Goal: Check status: Check status

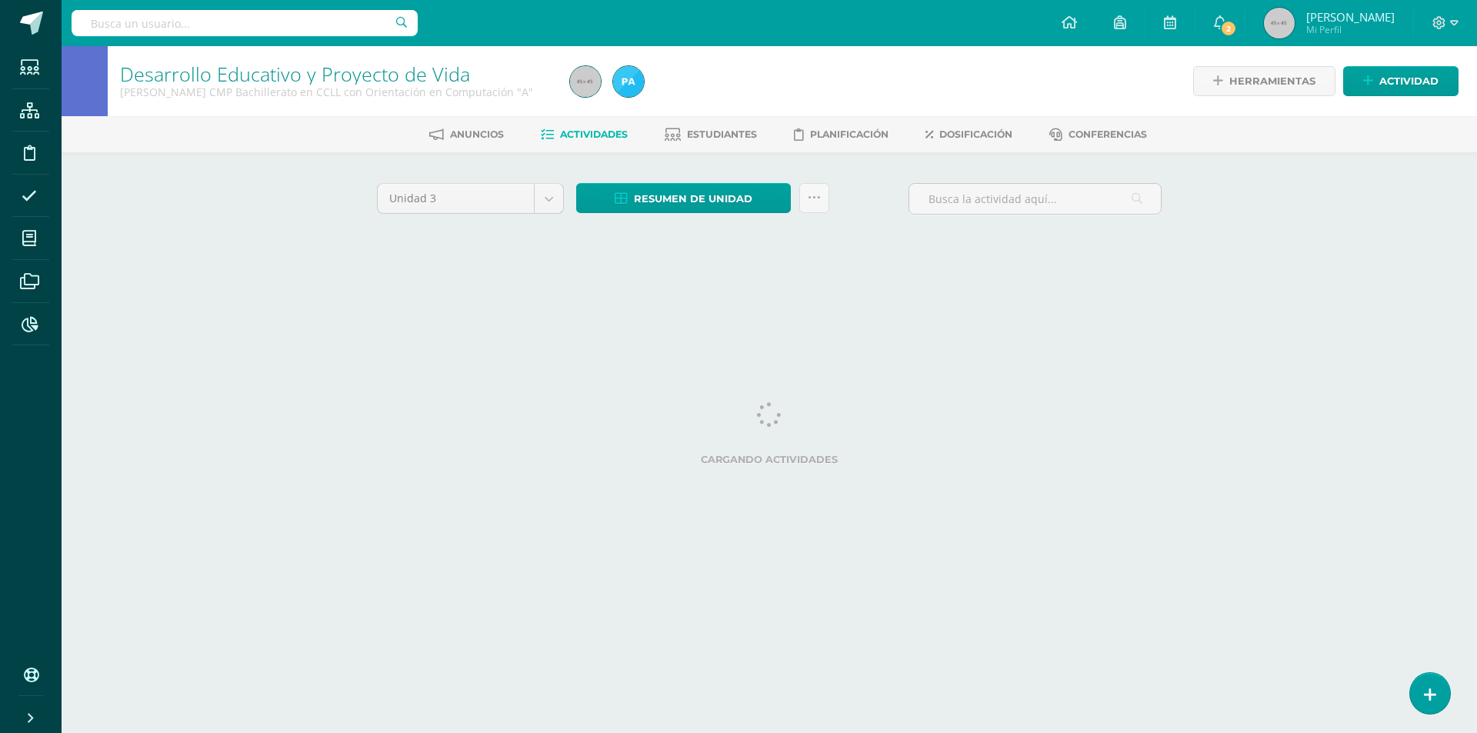
click at [254, 24] on input "text" at bounding box center [245, 23] width 346 height 26
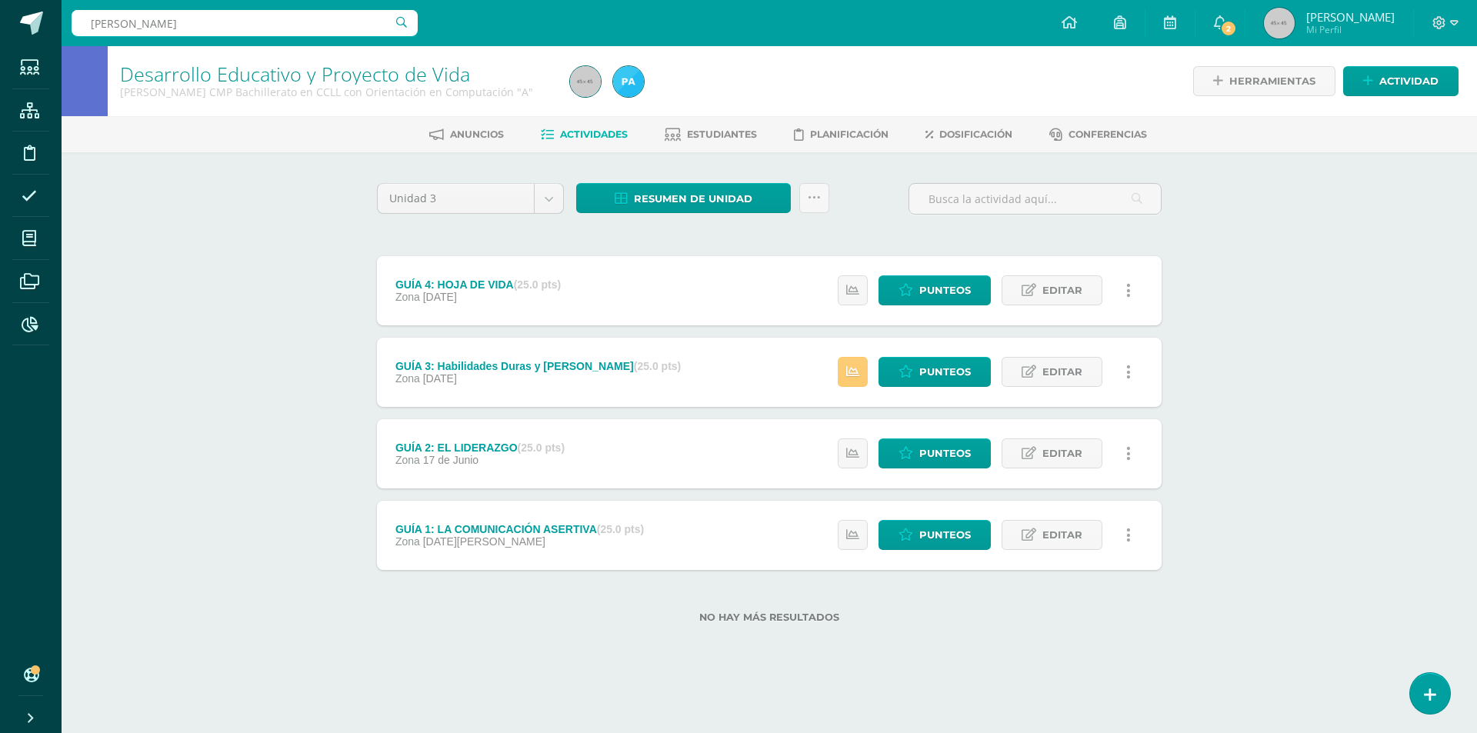
type input "Angélica rodas"
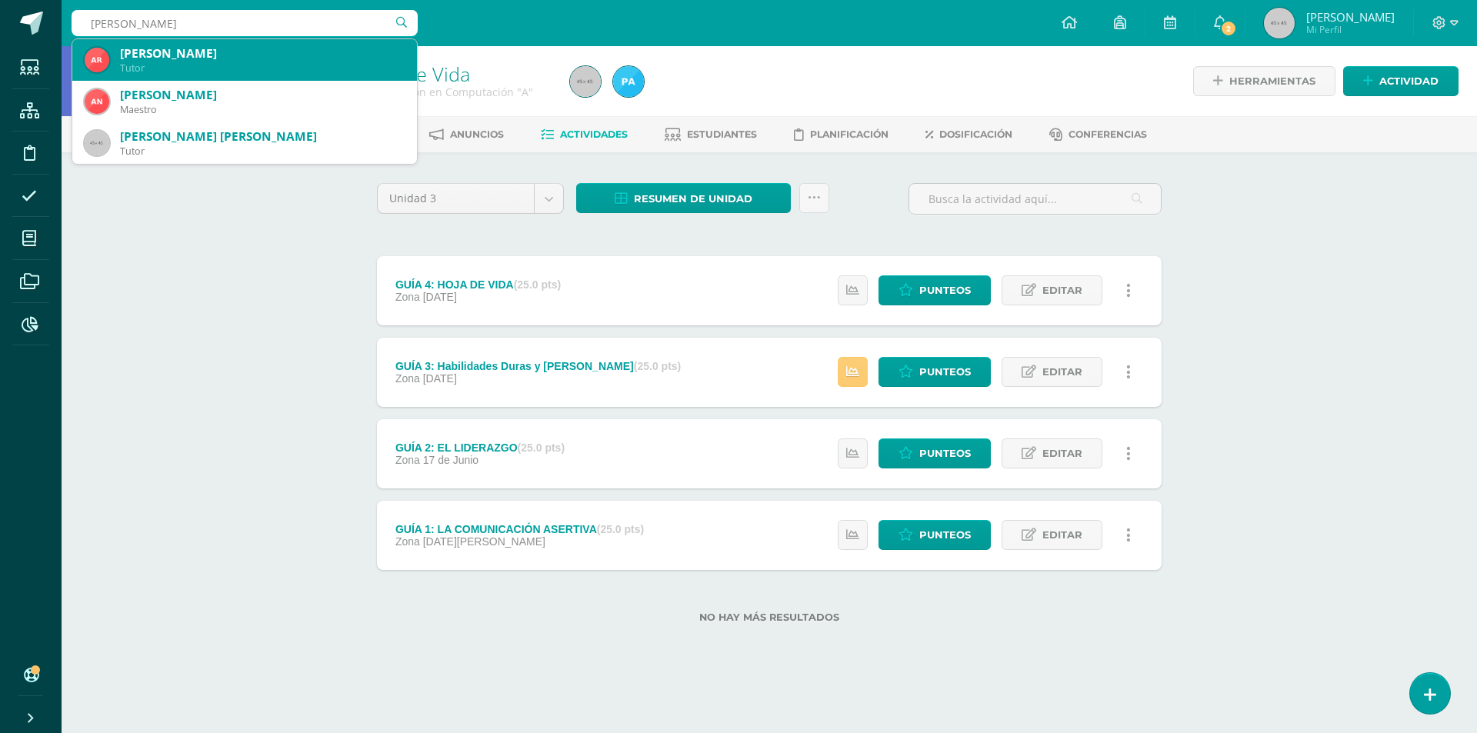
click at [328, 65] on div "Tutor" at bounding box center [262, 68] width 285 height 13
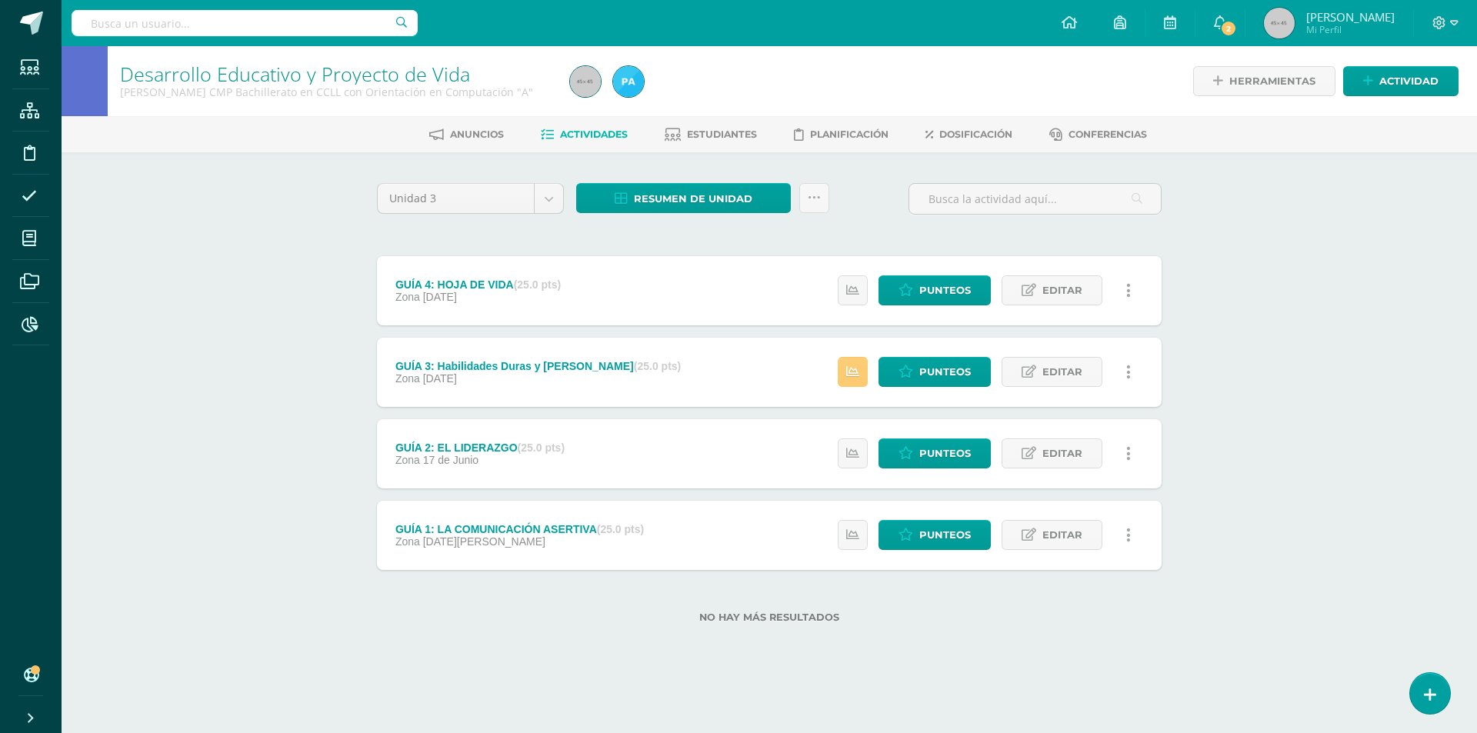
click at [235, 20] on input "text" at bounding box center [245, 23] width 346 height 26
type input "A"
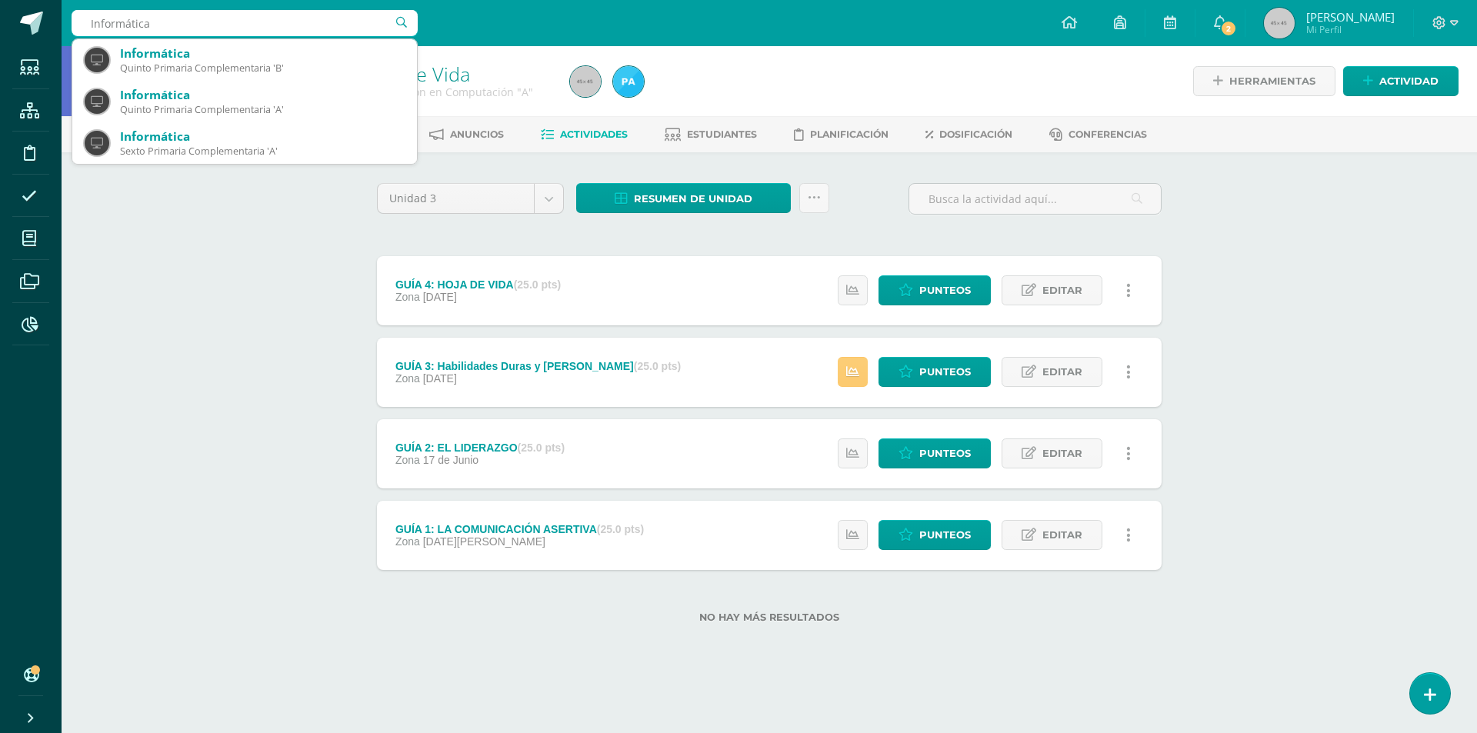
type input "Informática"
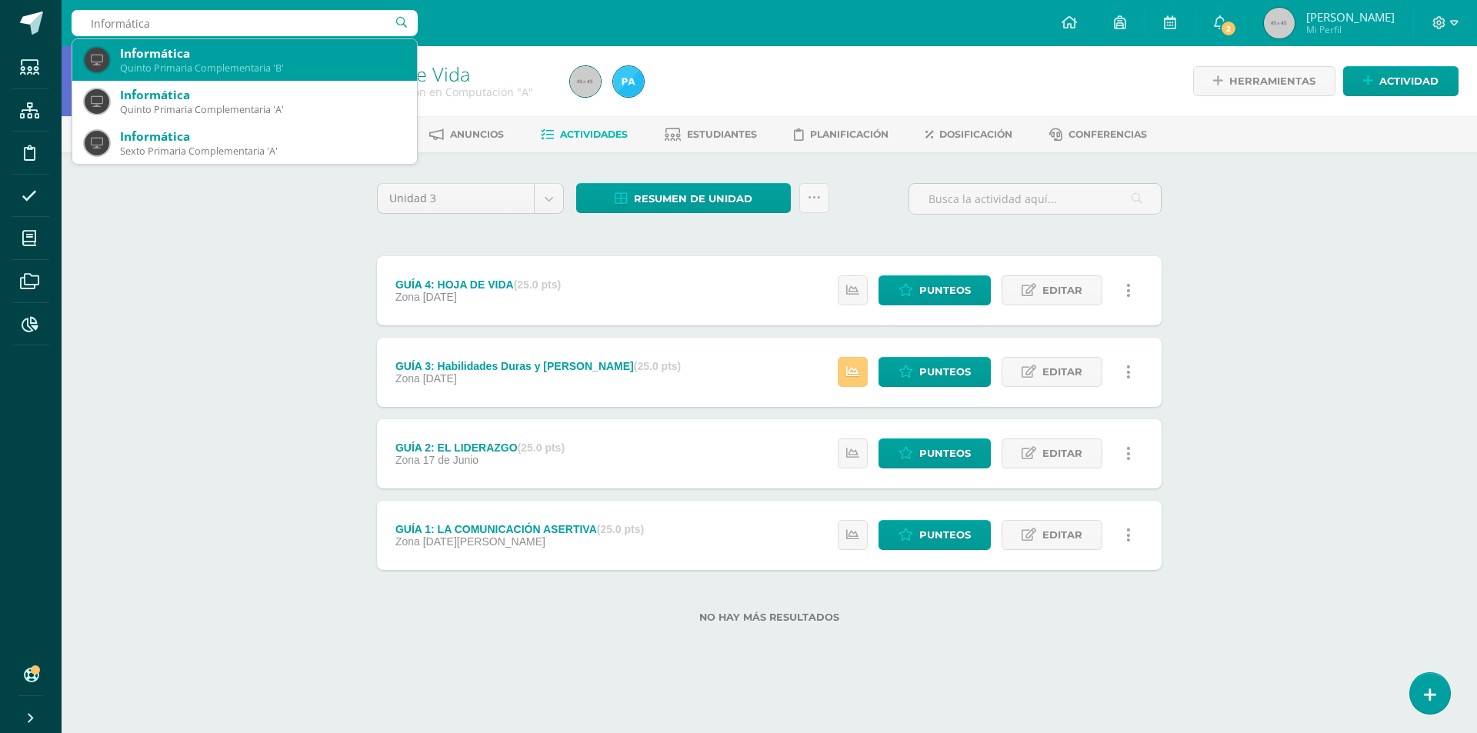
scroll to position [154, 0]
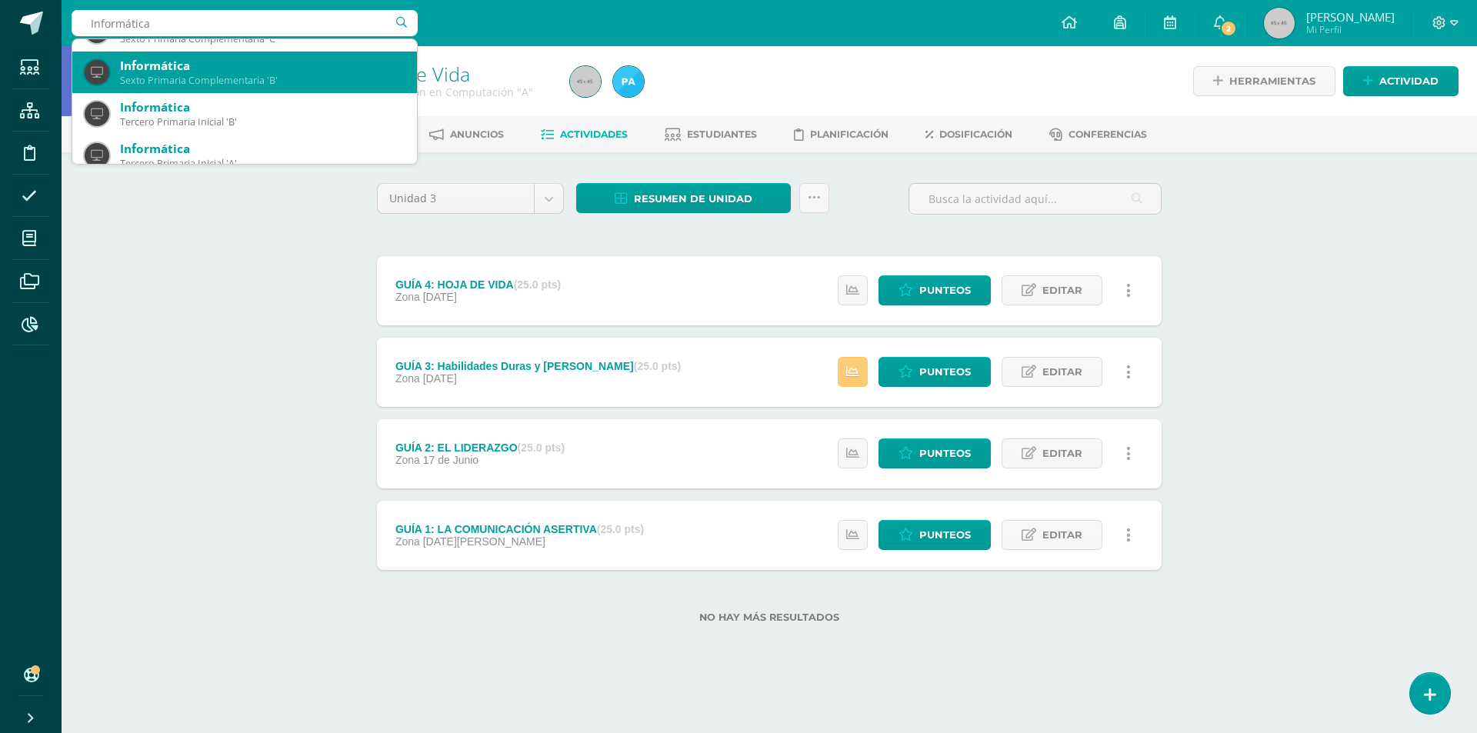
click at [292, 75] on div "Sexto Primaria Complementaria 'B'" at bounding box center [262, 80] width 285 height 13
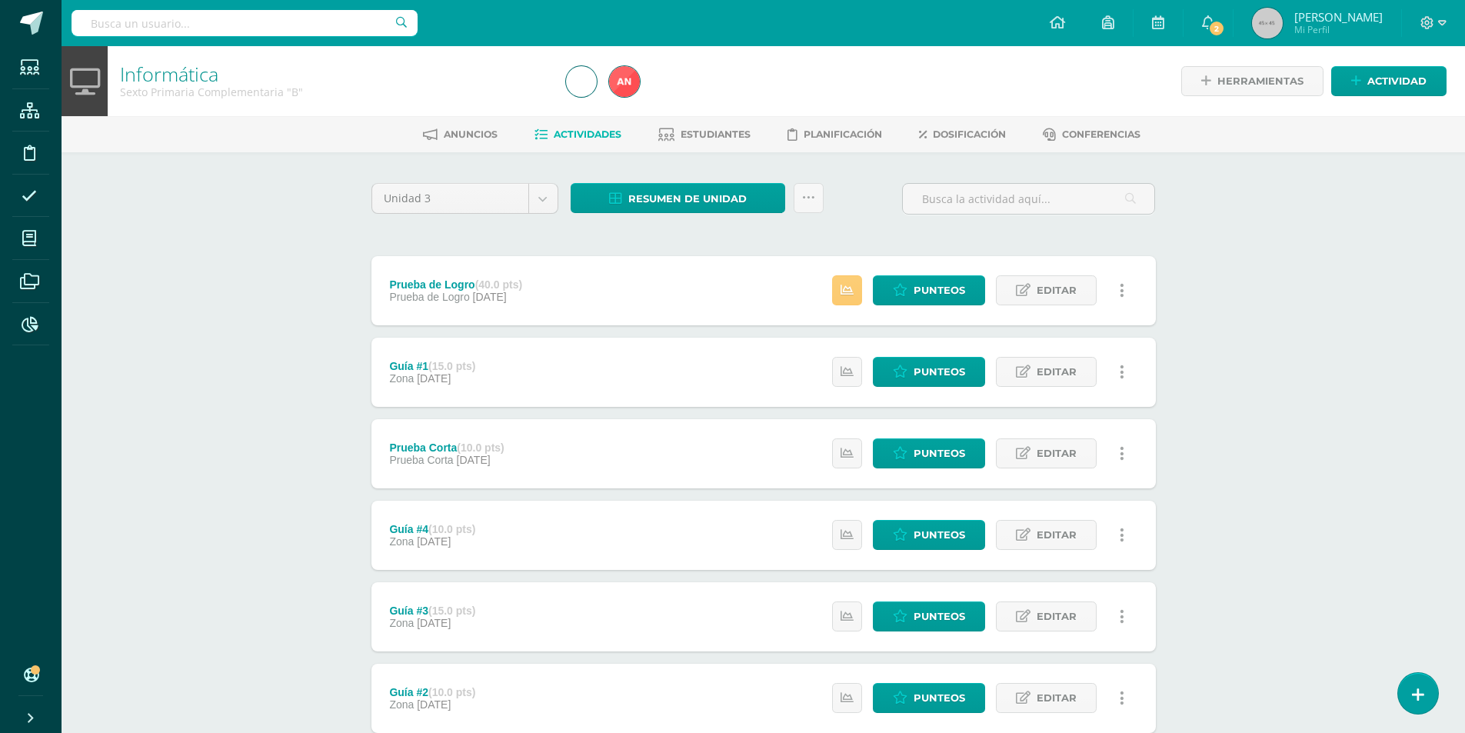
scroll to position [77, 0]
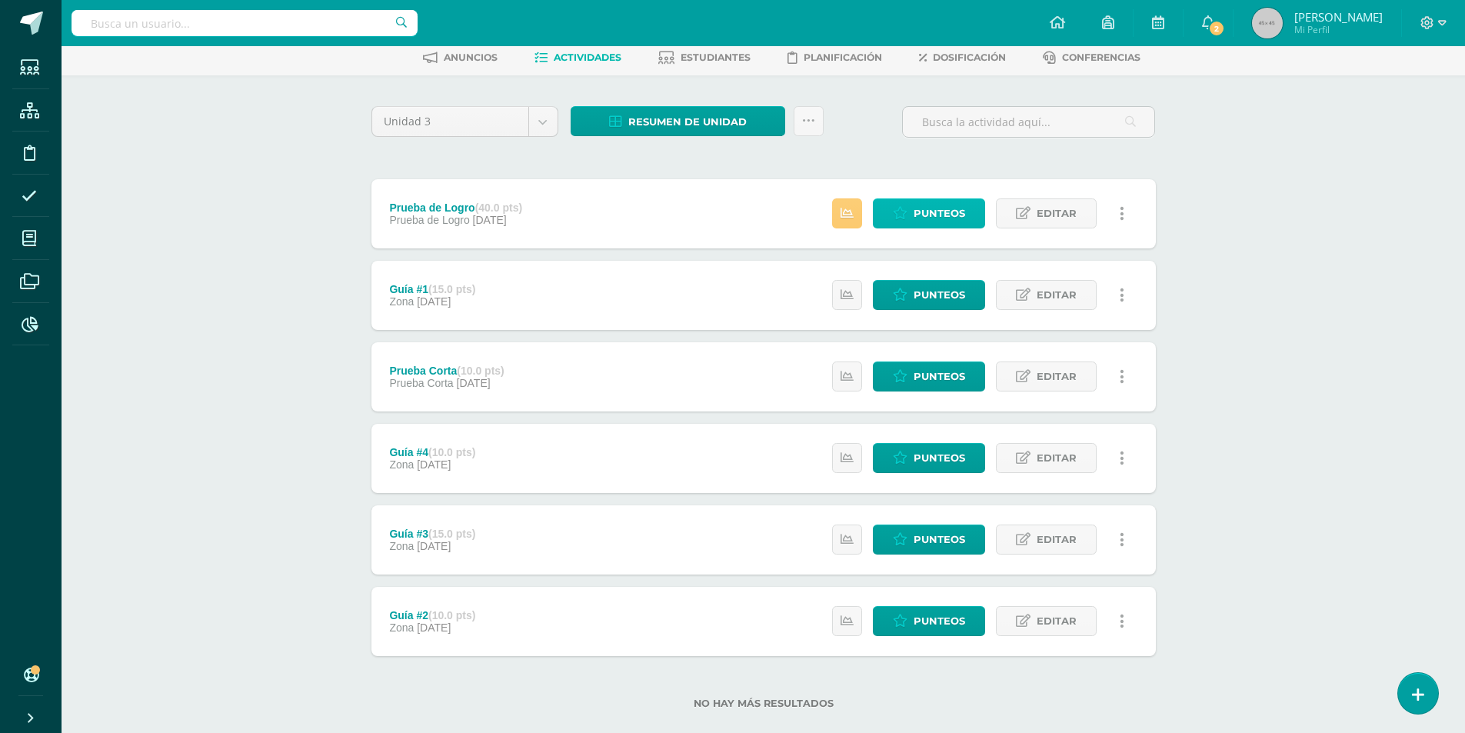
click at [900, 213] on icon at bounding box center [900, 213] width 15 height 13
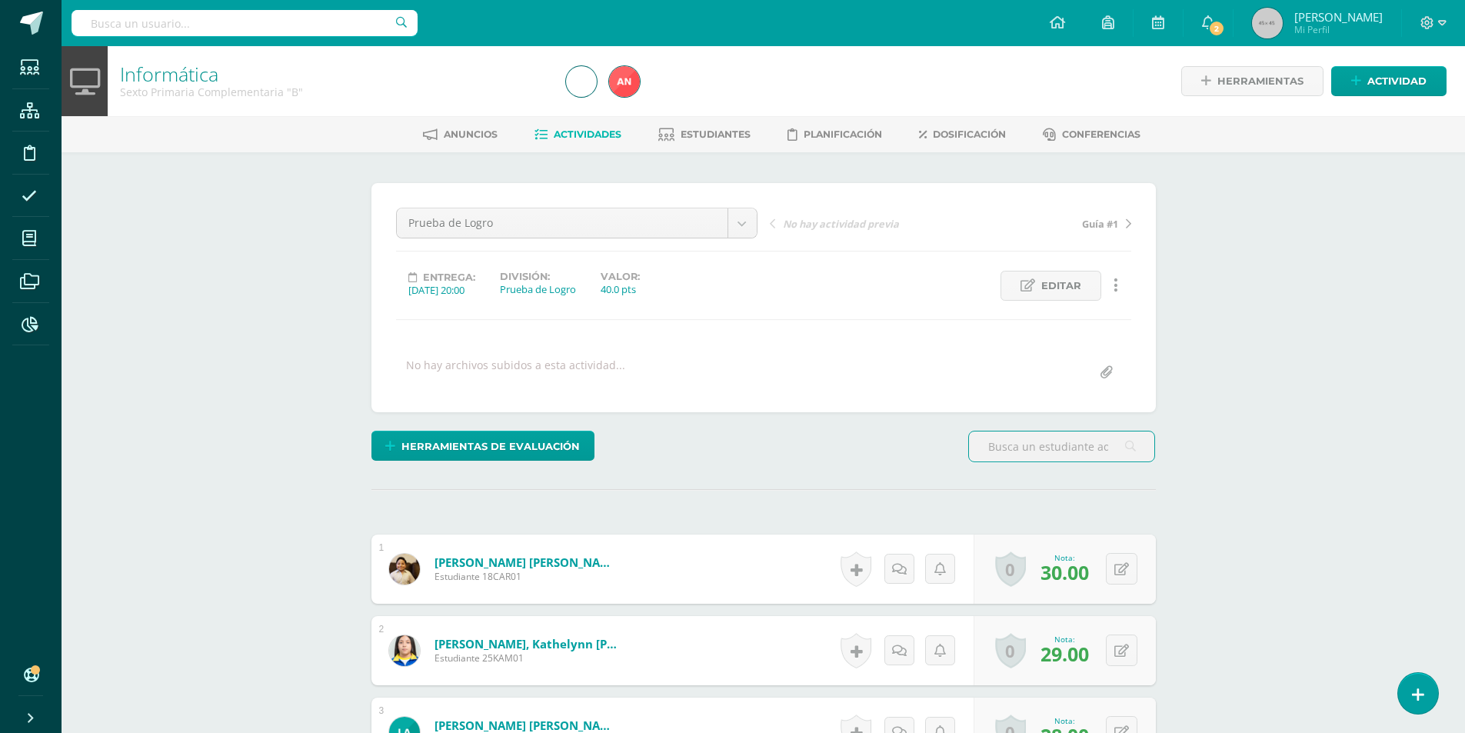
click at [300, 18] on input "text" at bounding box center [245, 23] width 346 height 26
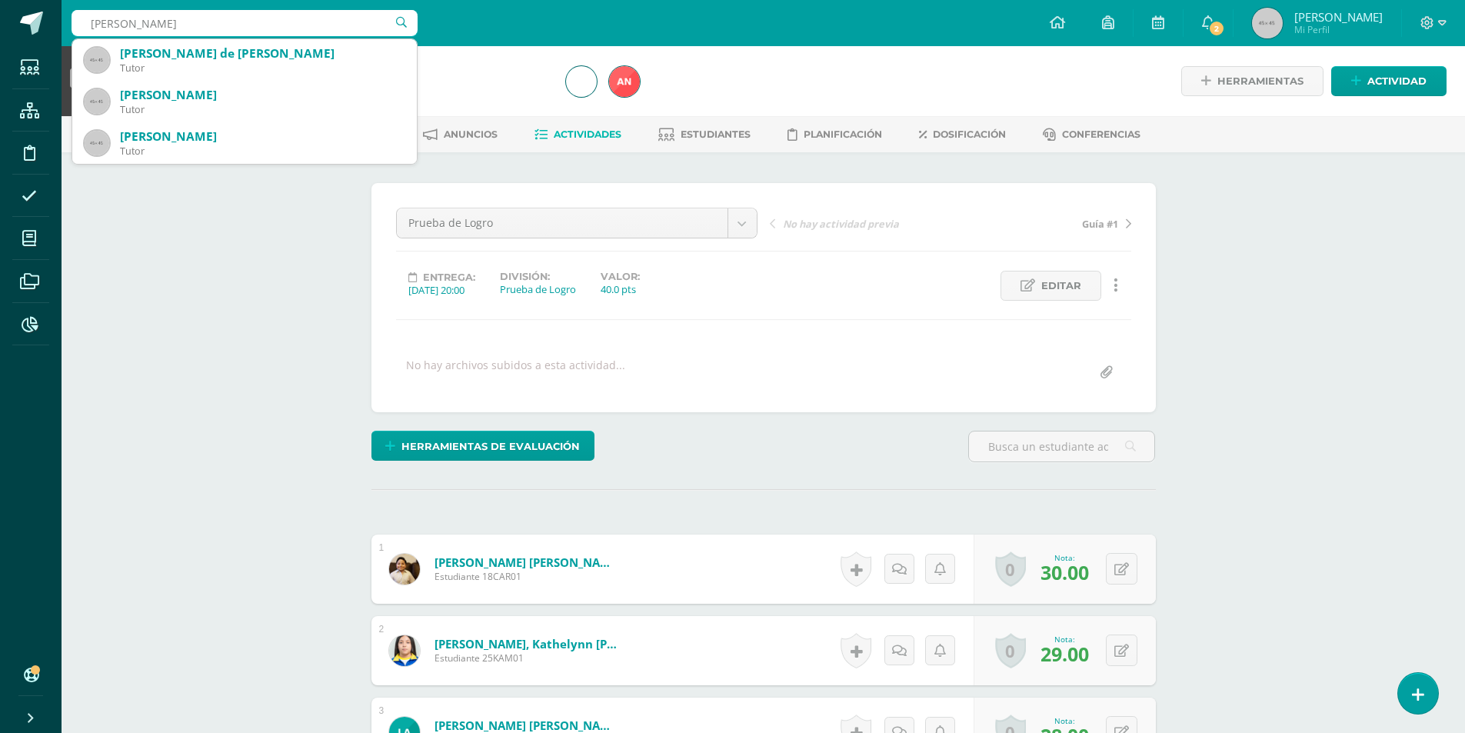
type input "Lemus Ibañez"
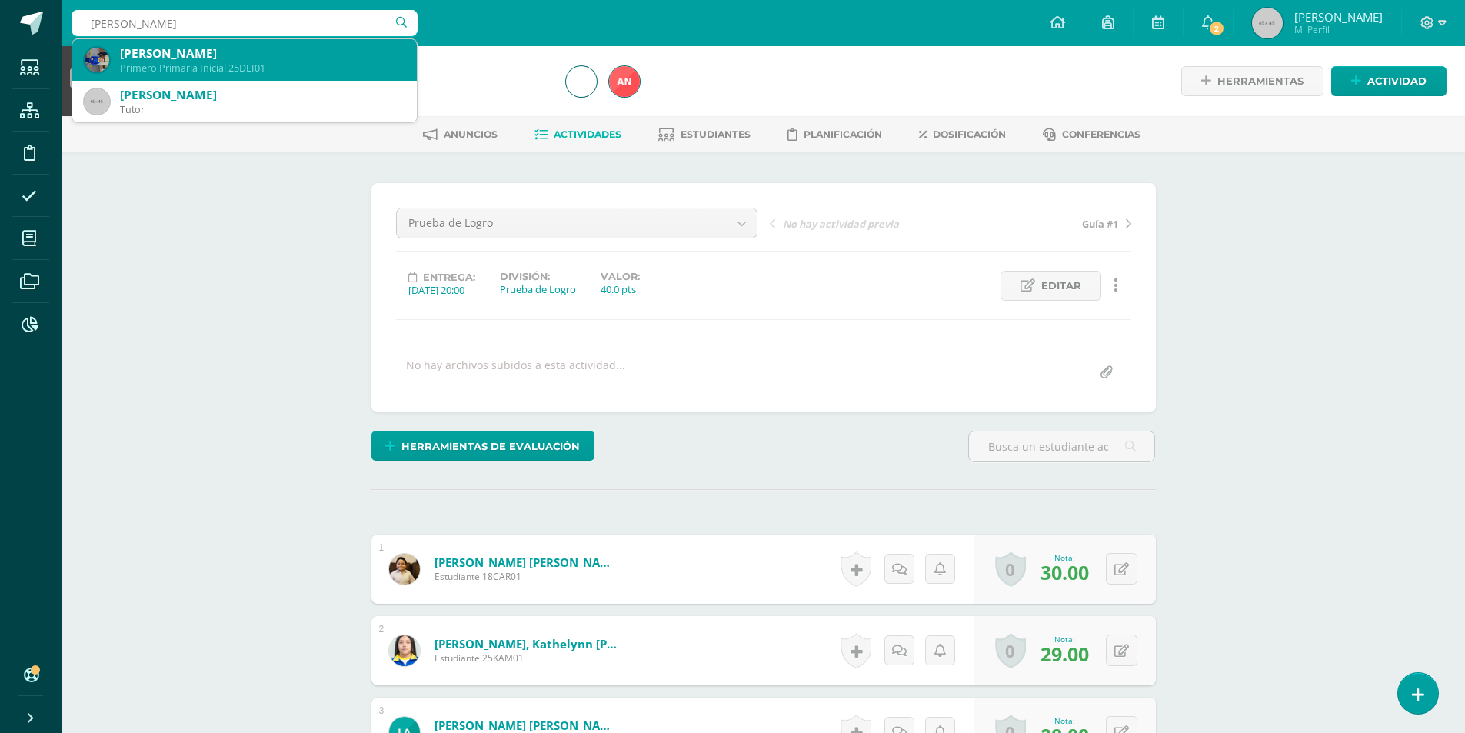
click at [247, 57] on div "Daniel Alexander Lemus Ibañez" at bounding box center [262, 53] width 285 height 16
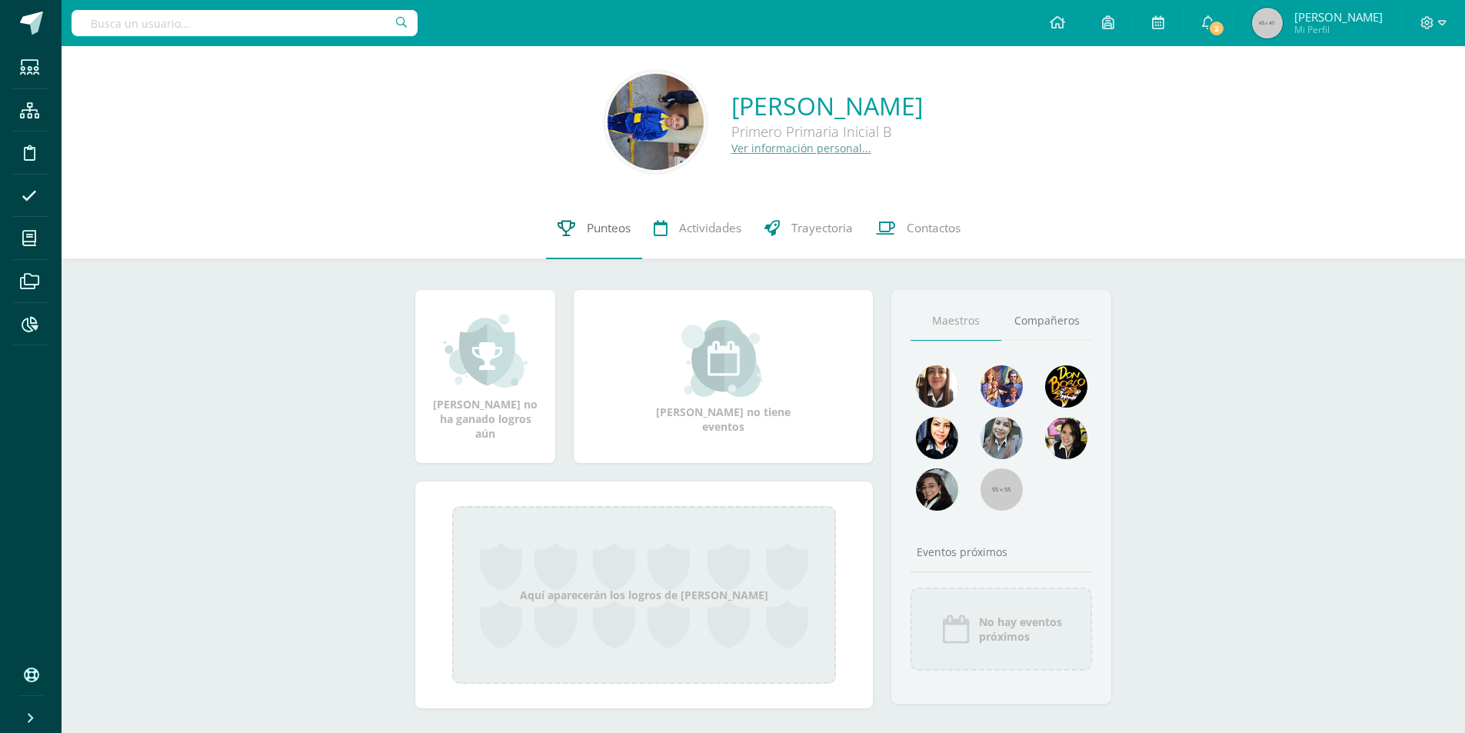
click at [594, 234] on span "Punteos" at bounding box center [609, 228] width 44 height 16
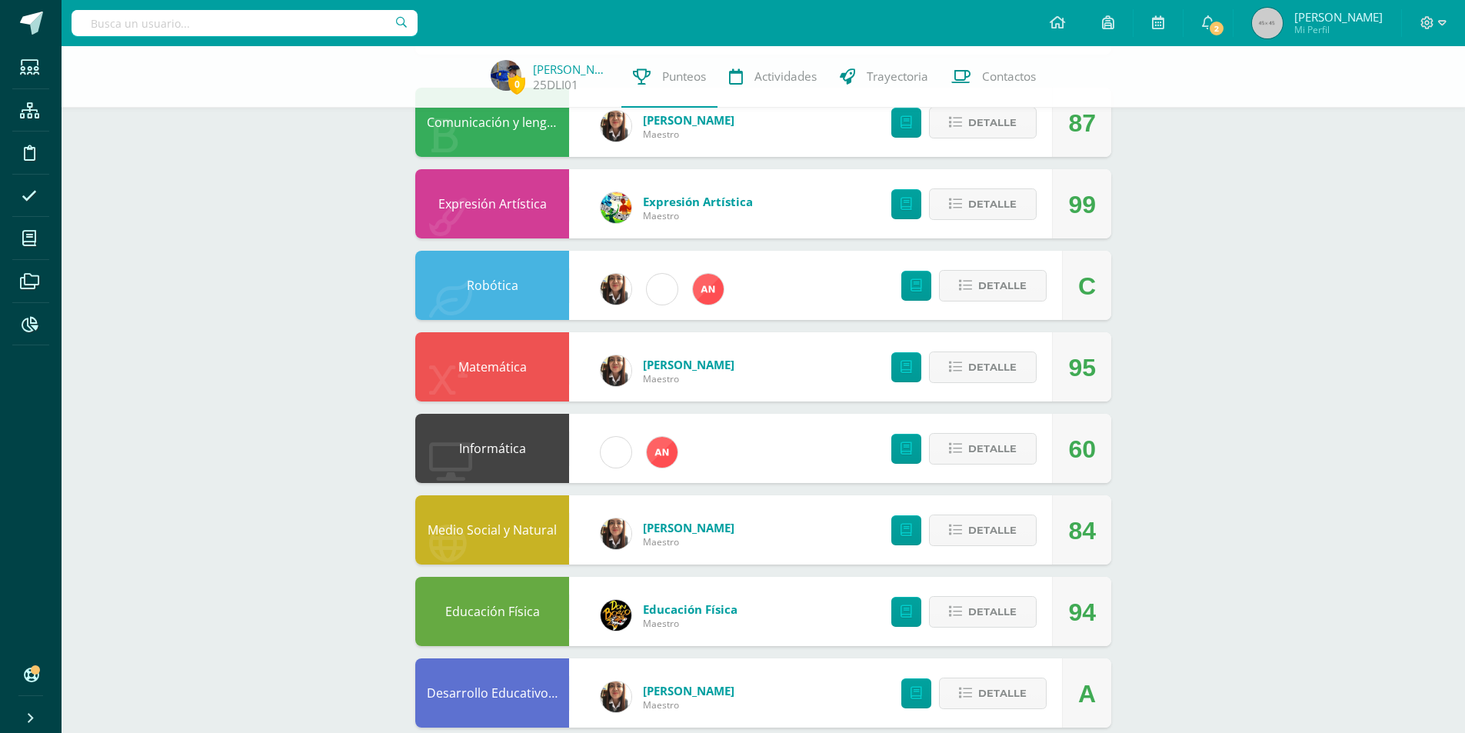
scroll to position [308, 0]
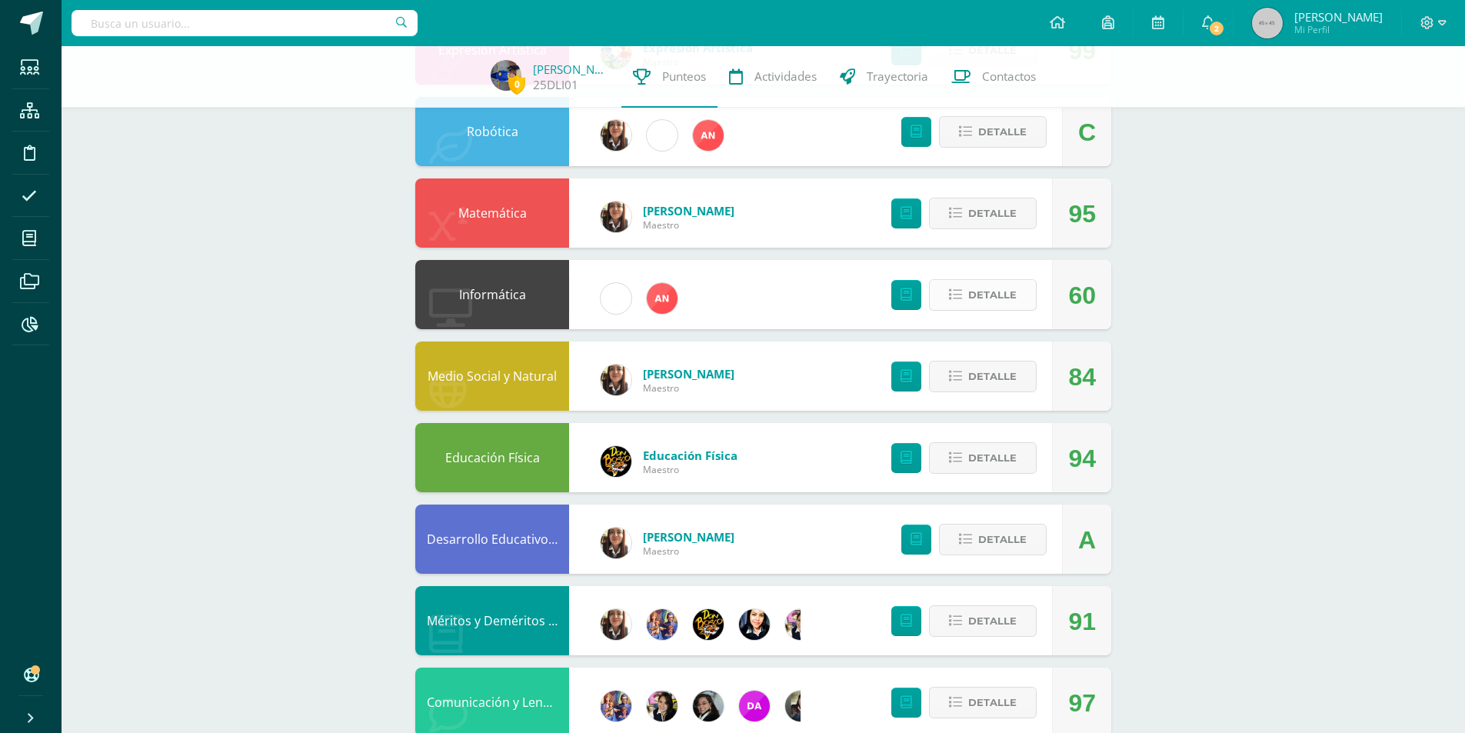
click at [974, 288] on span "Detalle" at bounding box center [992, 295] width 48 height 28
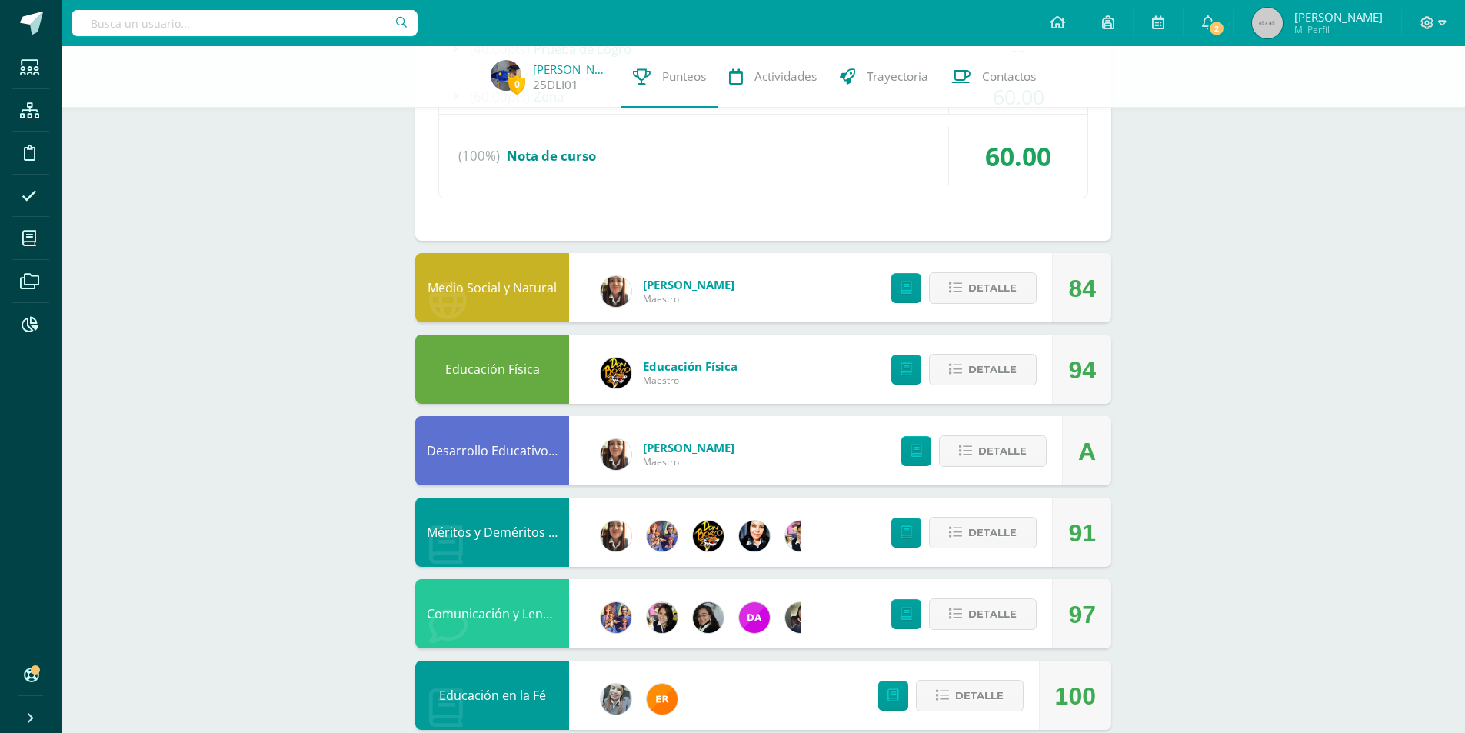
scroll to position [769, 0]
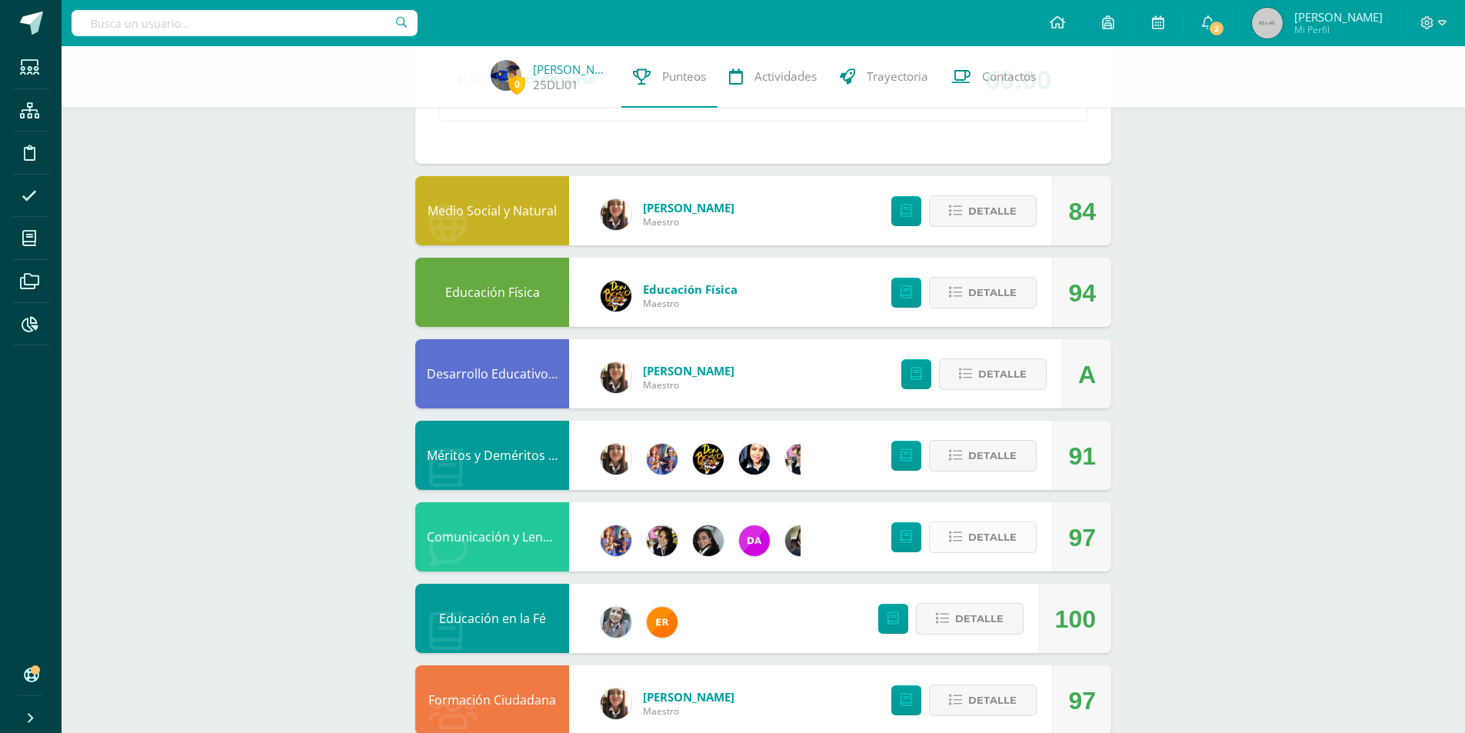
click at [1007, 541] on span "Detalle" at bounding box center [992, 537] width 48 height 28
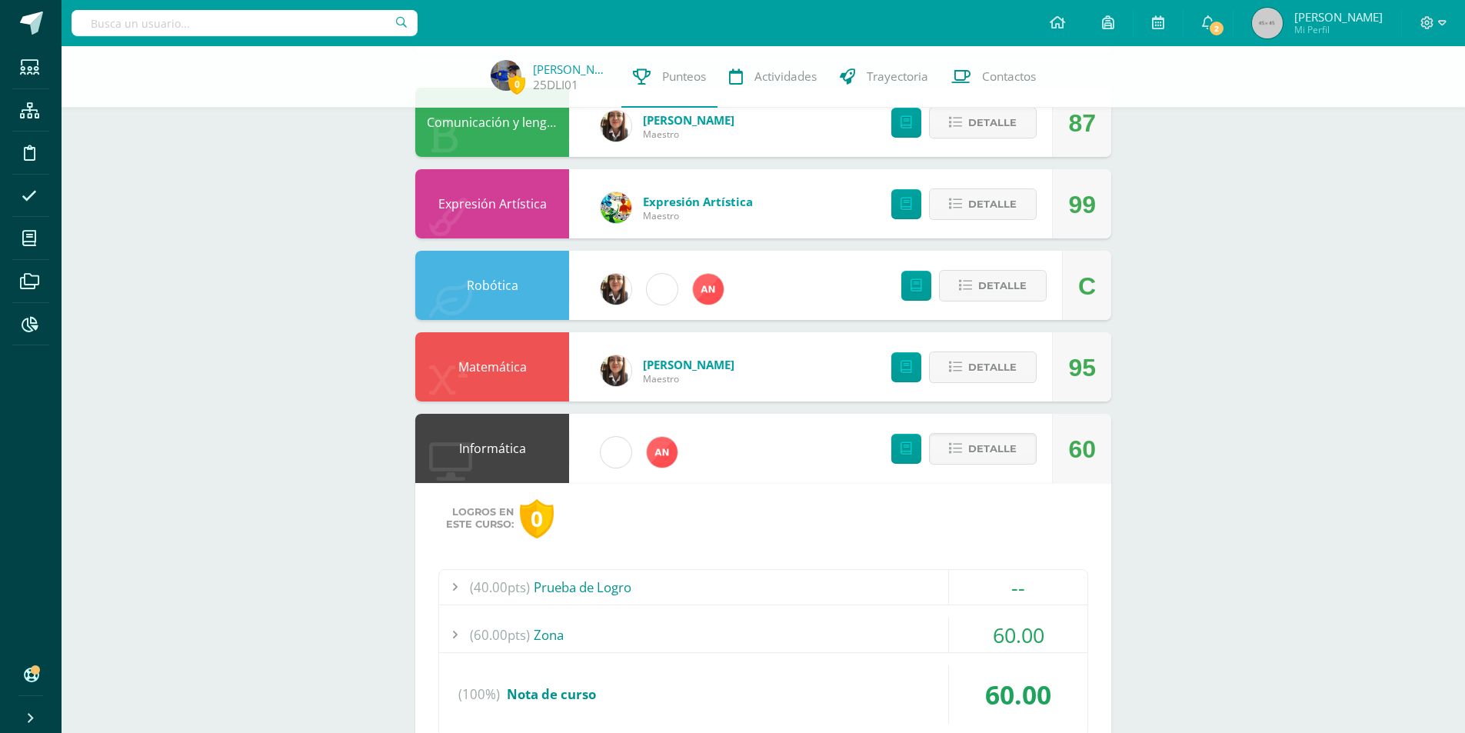
scroll to position [0, 0]
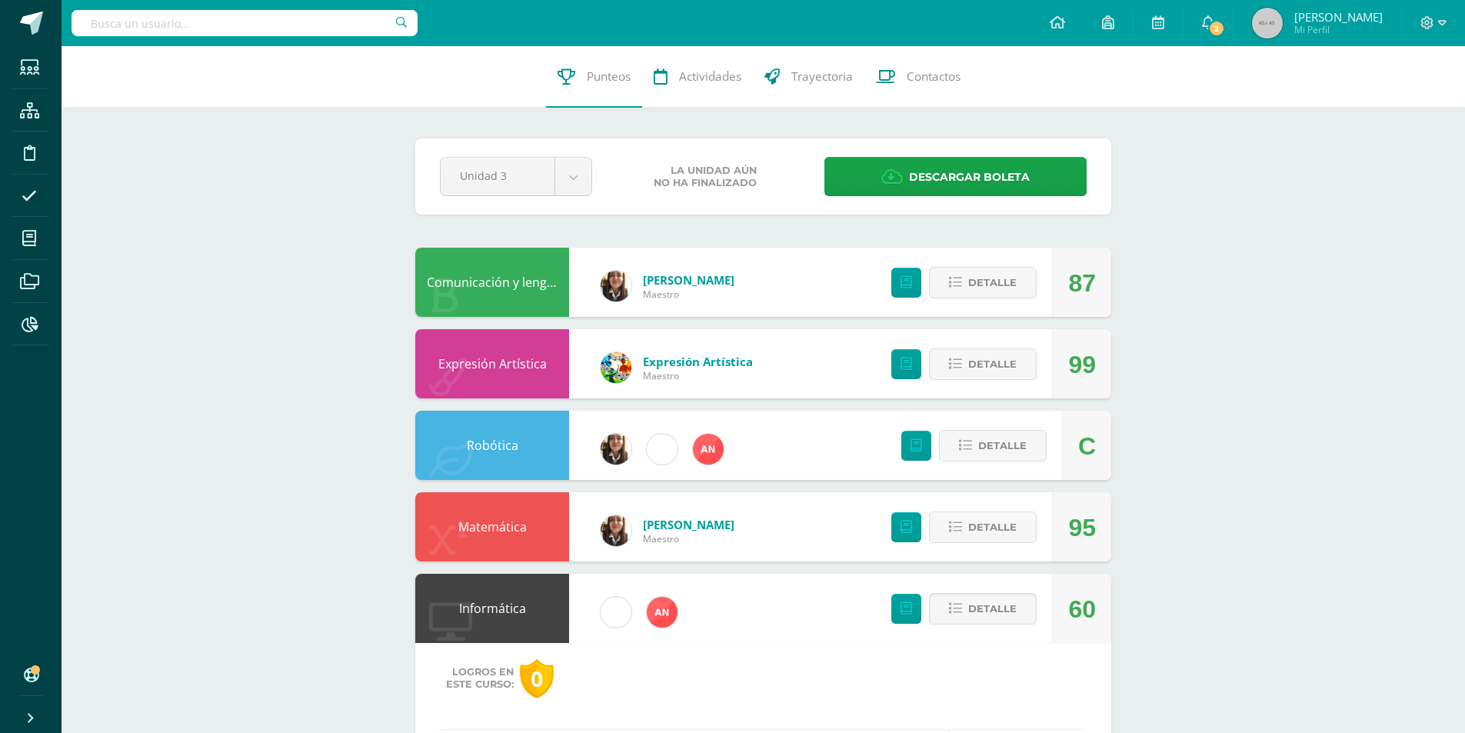
click at [174, 30] on input "text" at bounding box center [245, 23] width 346 height 26
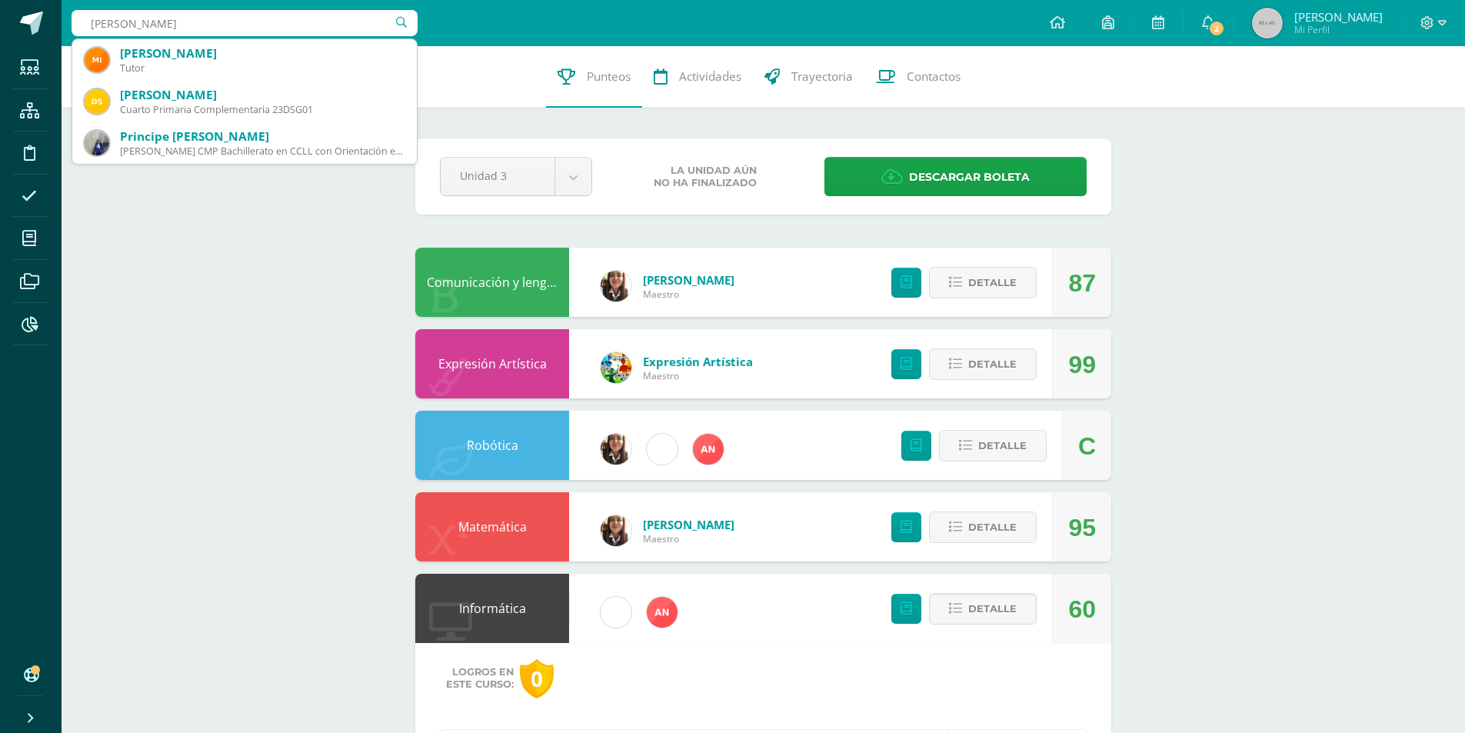
type input "[PERSON_NAME]"
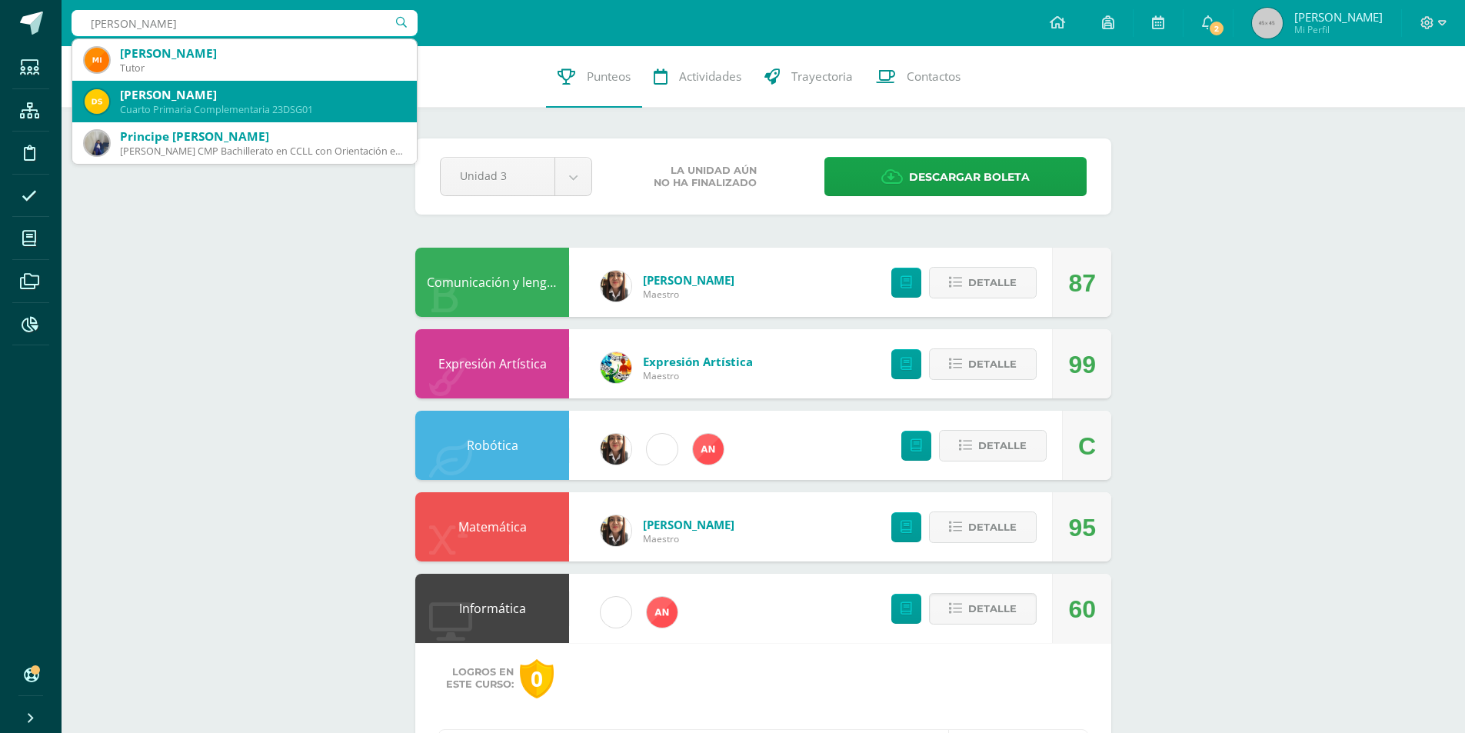
click at [188, 100] on div "David Ezequiel Samayoa Guerra" at bounding box center [262, 95] width 285 height 16
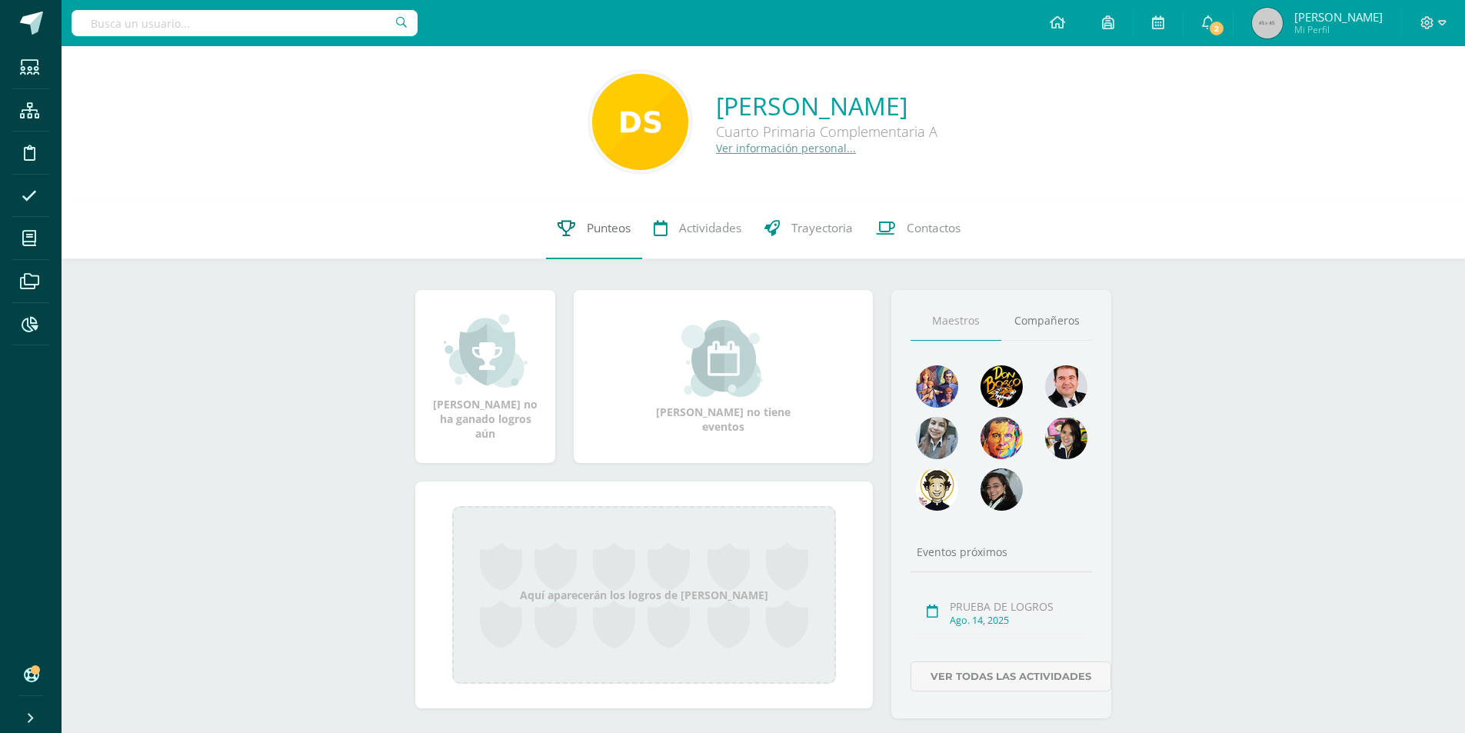
click at [601, 240] on link "Punteos" at bounding box center [594, 229] width 96 height 62
click at [613, 232] on span "Punteos" at bounding box center [609, 228] width 44 height 16
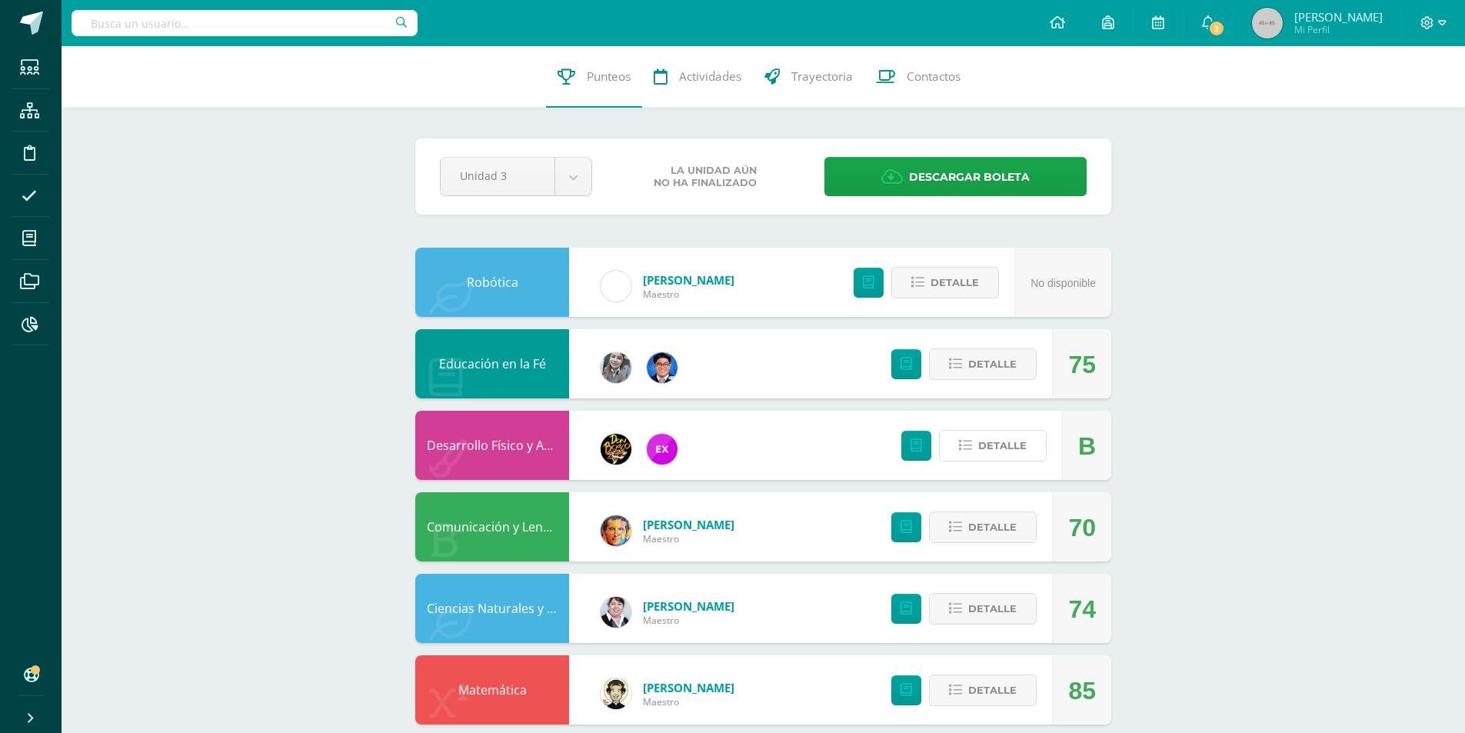
drag, startPoint x: 993, startPoint y: 455, endPoint x: 1092, endPoint y: 607, distance: 181.7
click at [994, 455] on span "Detalle" at bounding box center [1002, 445] width 48 height 28
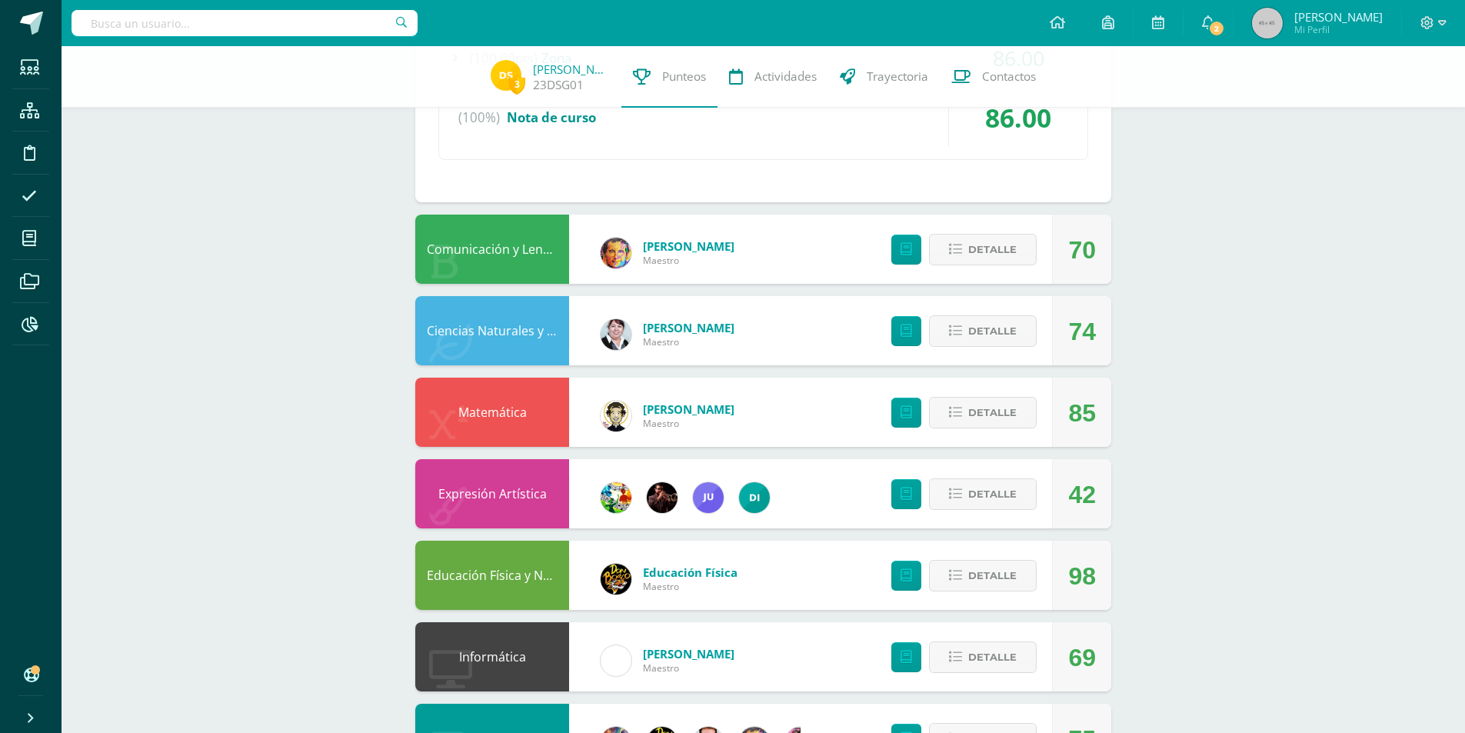
scroll to position [769, 0]
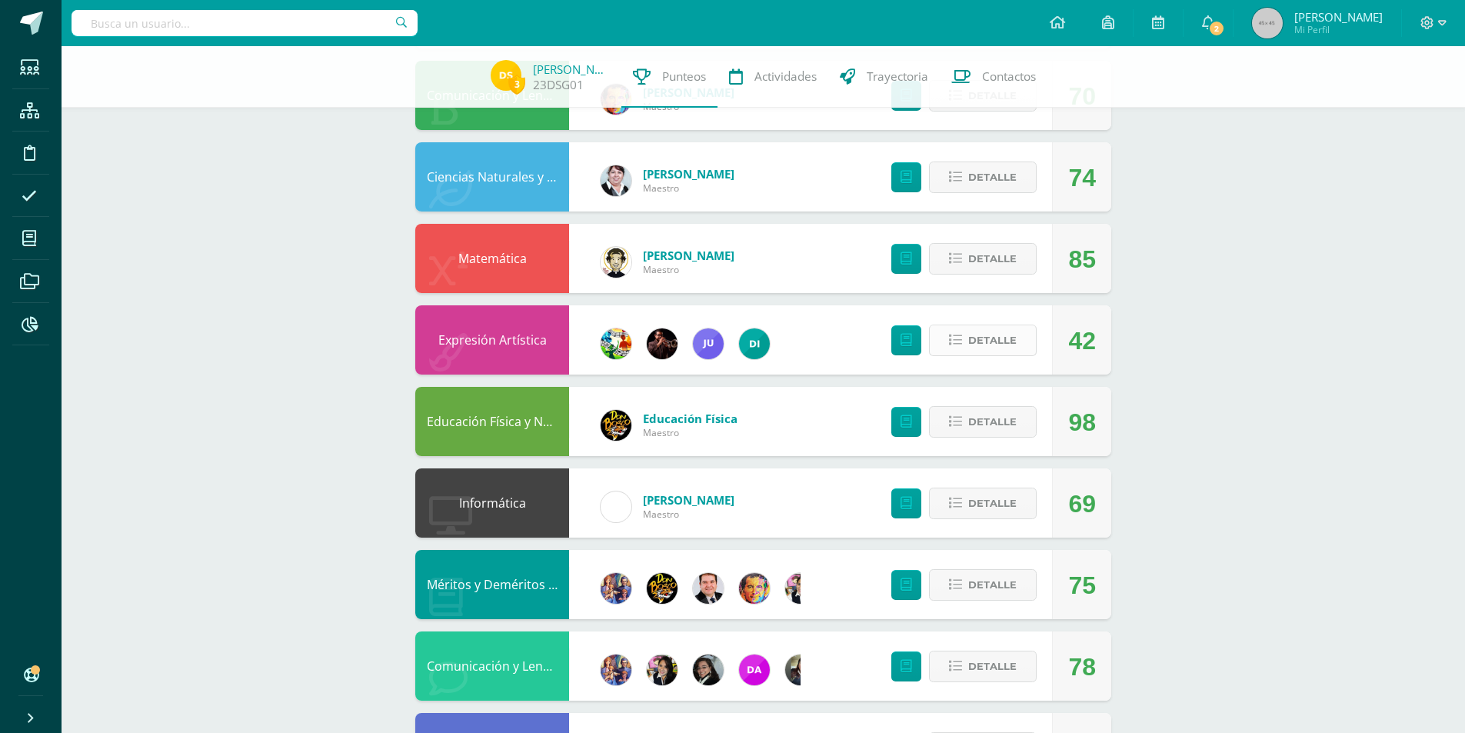
click at [995, 345] on span "Detalle" at bounding box center [992, 340] width 48 height 28
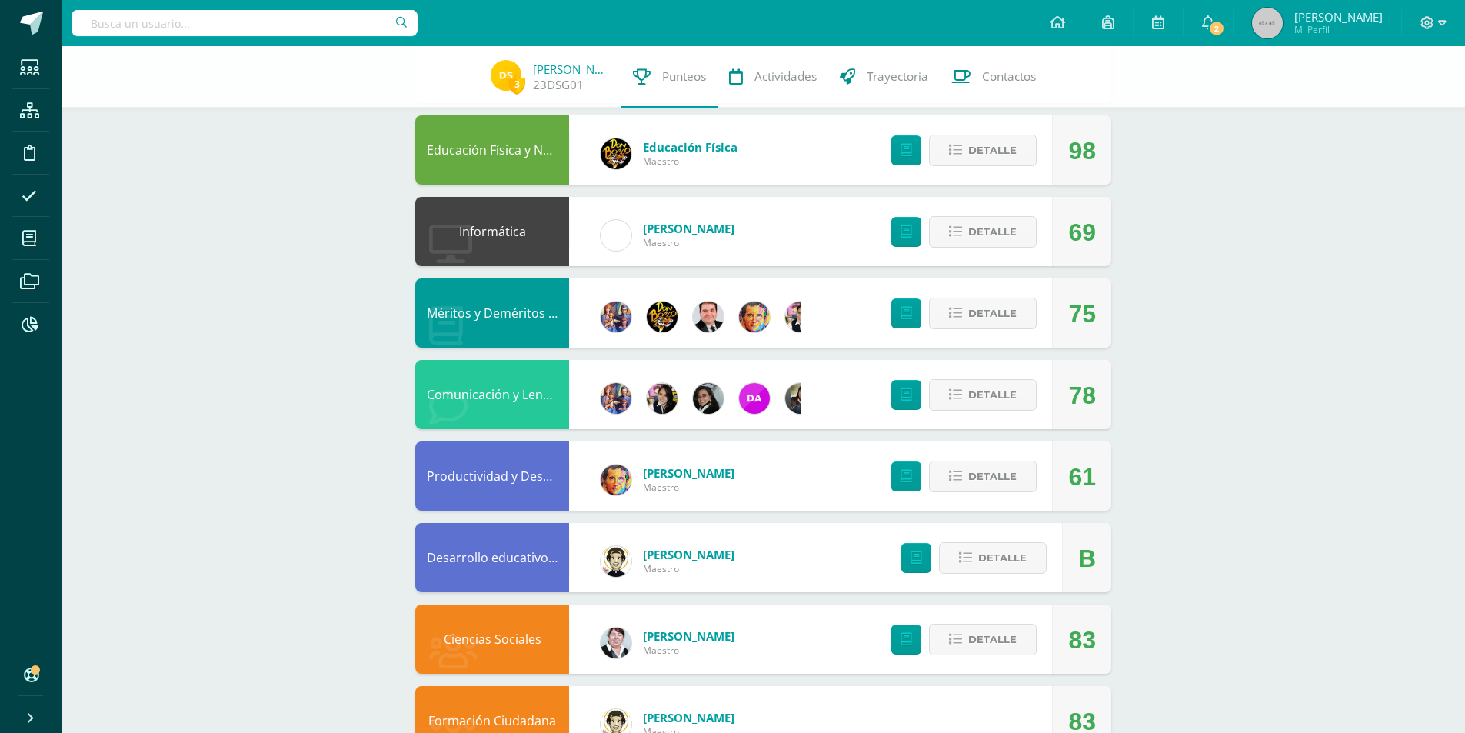
scroll to position [1437, 0]
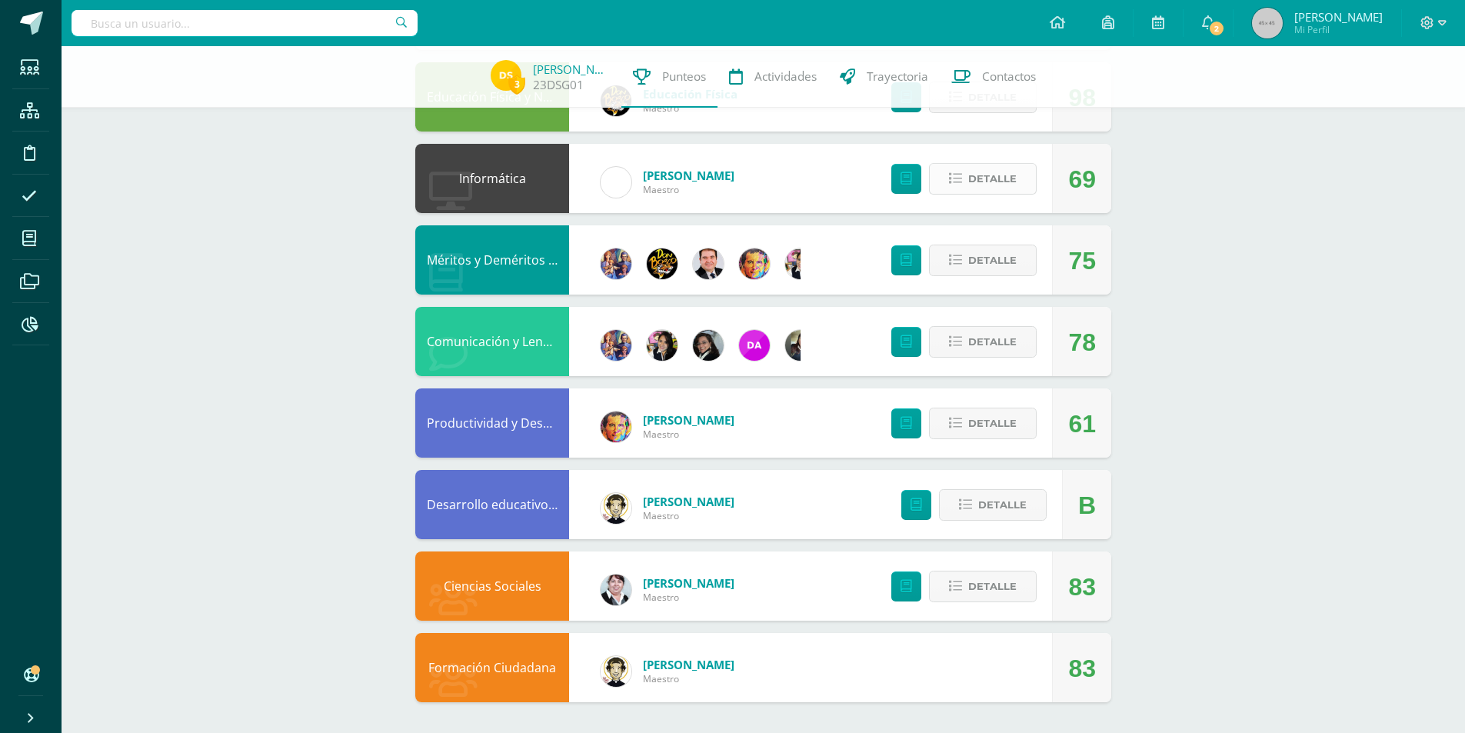
click at [980, 180] on span "Detalle" at bounding box center [992, 179] width 48 height 28
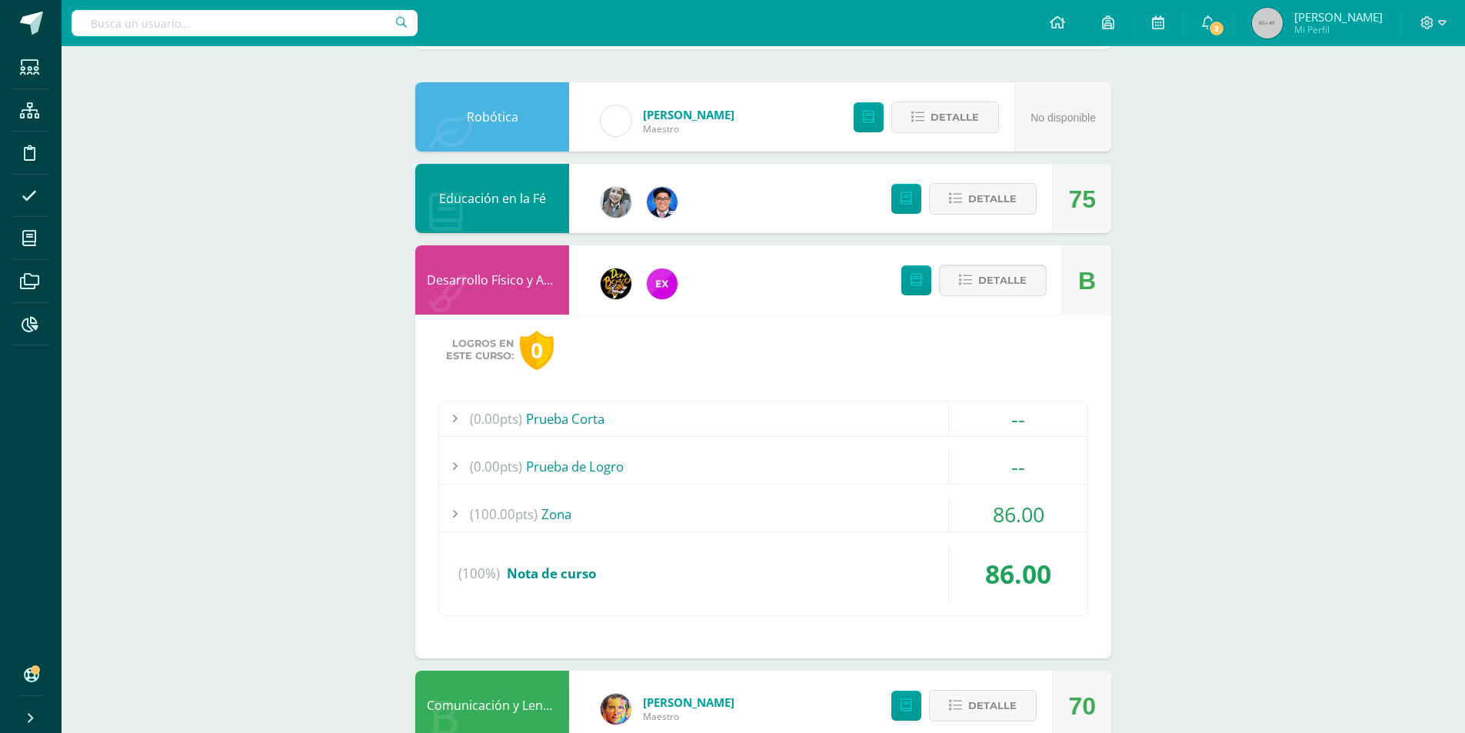
scroll to position [0, 0]
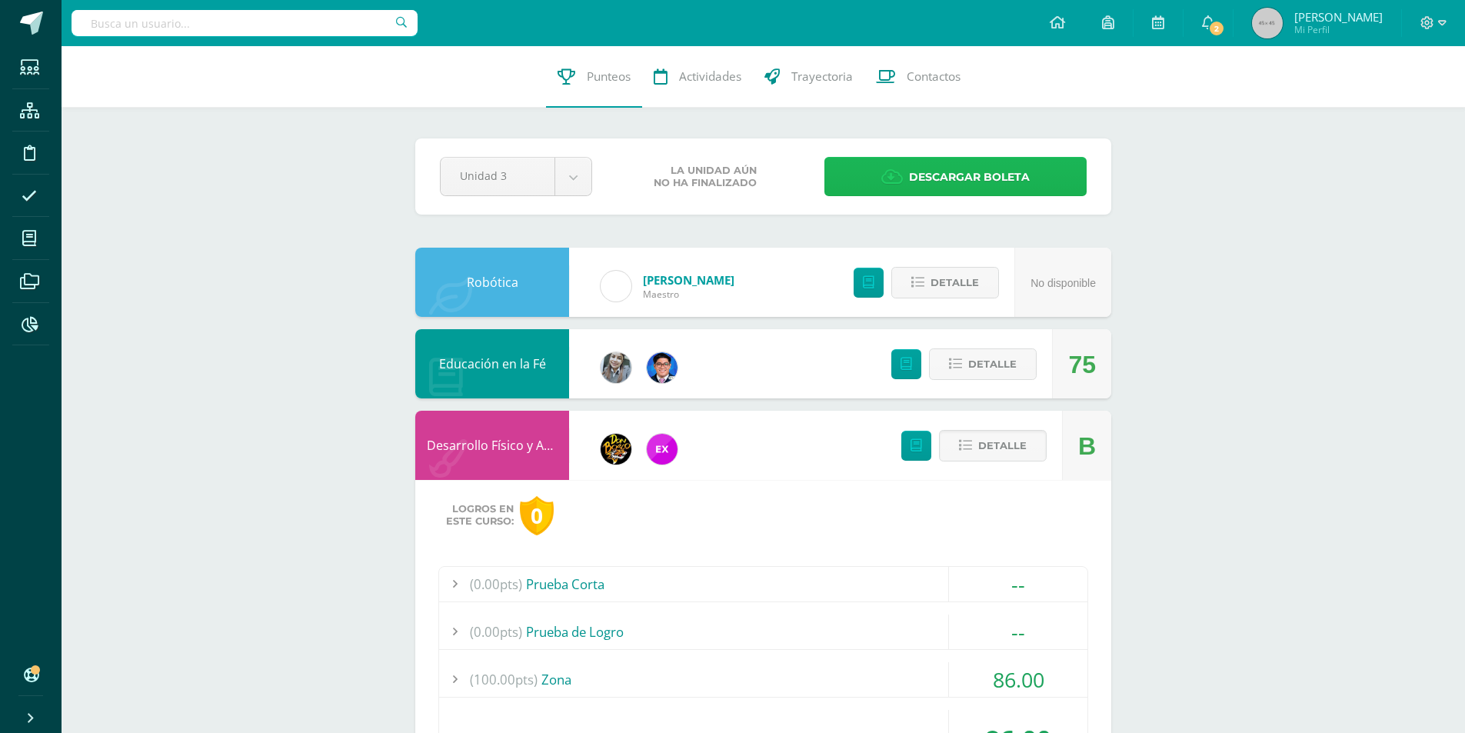
click at [1008, 174] on span "Descargar boleta" at bounding box center [969, 177] width 121 height 38
click at [299, 26] on input "text" at bounding box center [245, 23] width 346 height 26
type input "Prera"
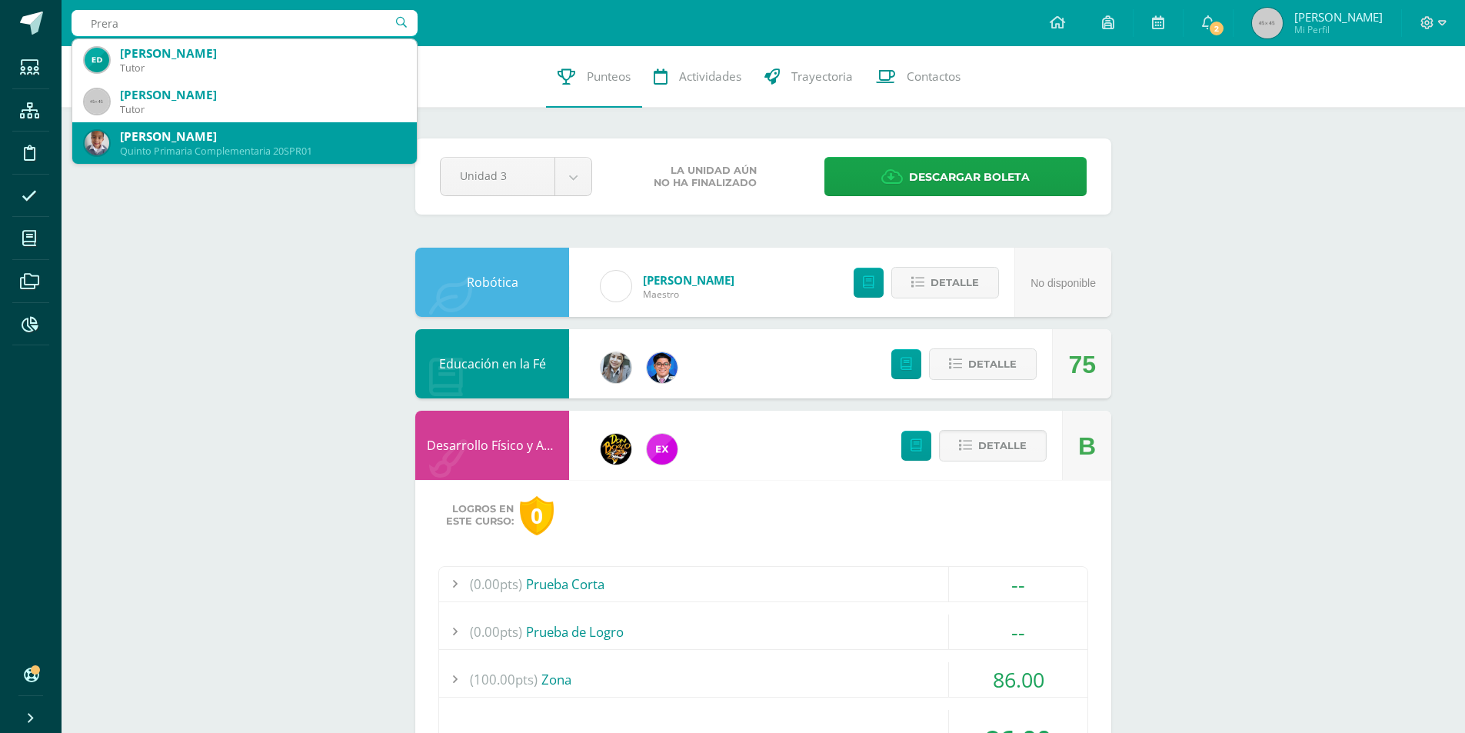
click at [252, 136] on div "Santiago Prera Reyes" at bounding box center [262, 136] width 285 height 16
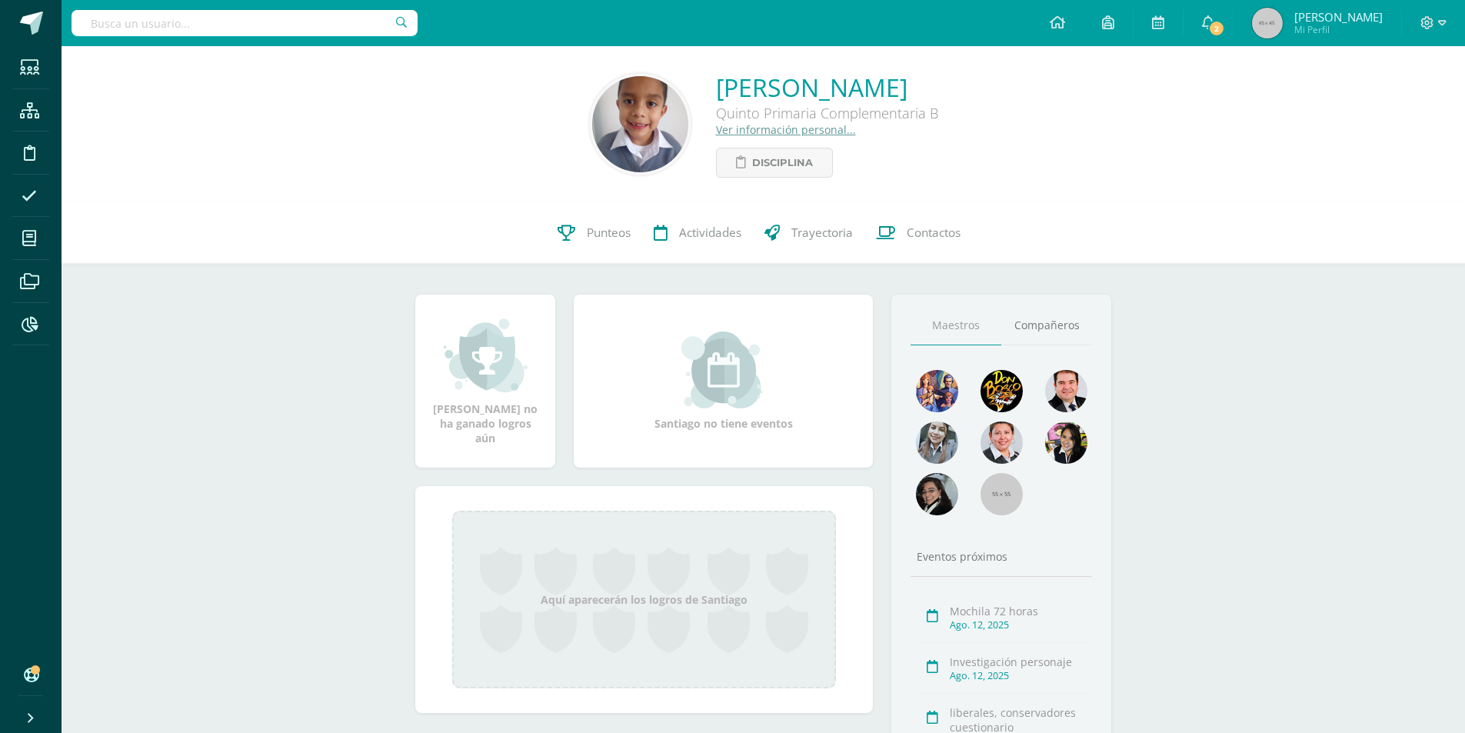
click at [178, 32] on input "text" at bounding box center [245, 23] width 346 height 26
type input "[PERSON_NAME]"
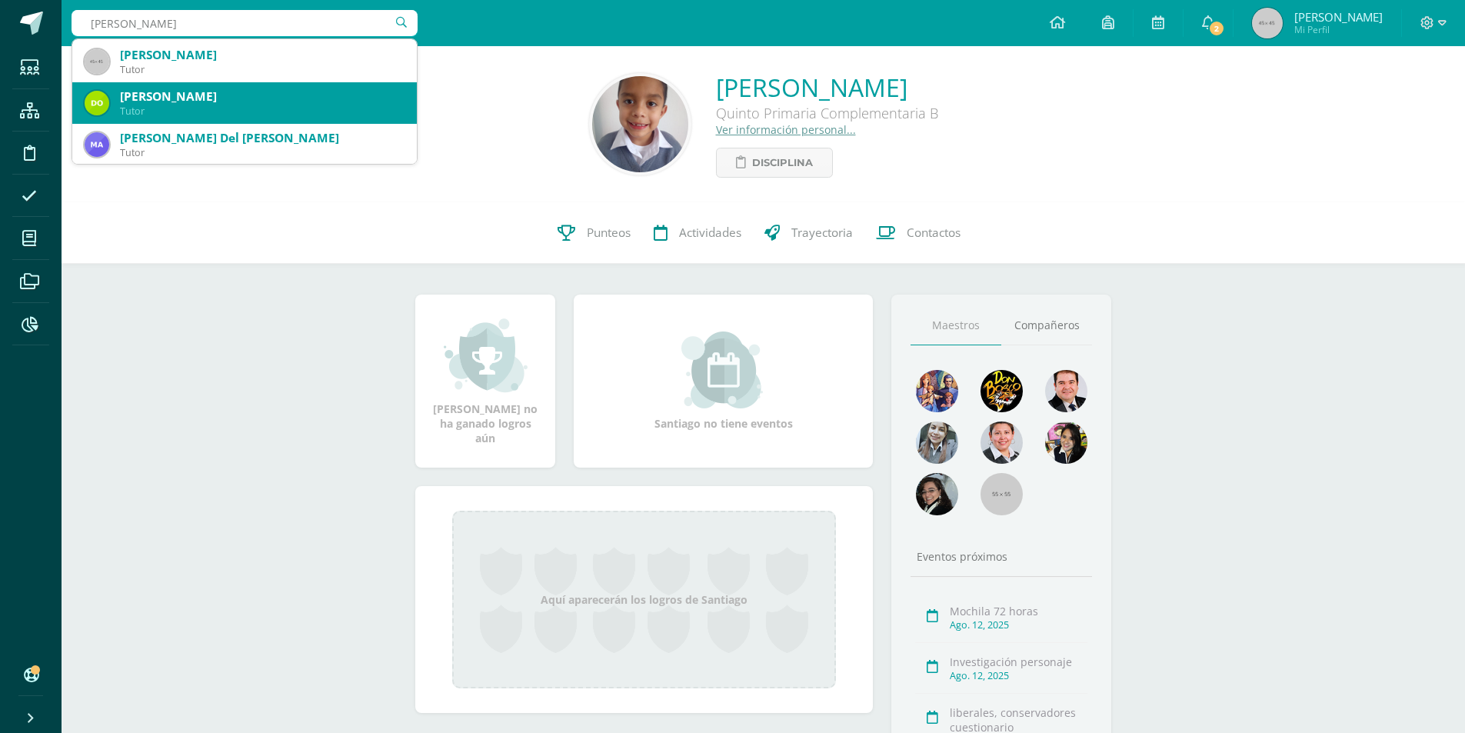
scroll to position [615, 0]
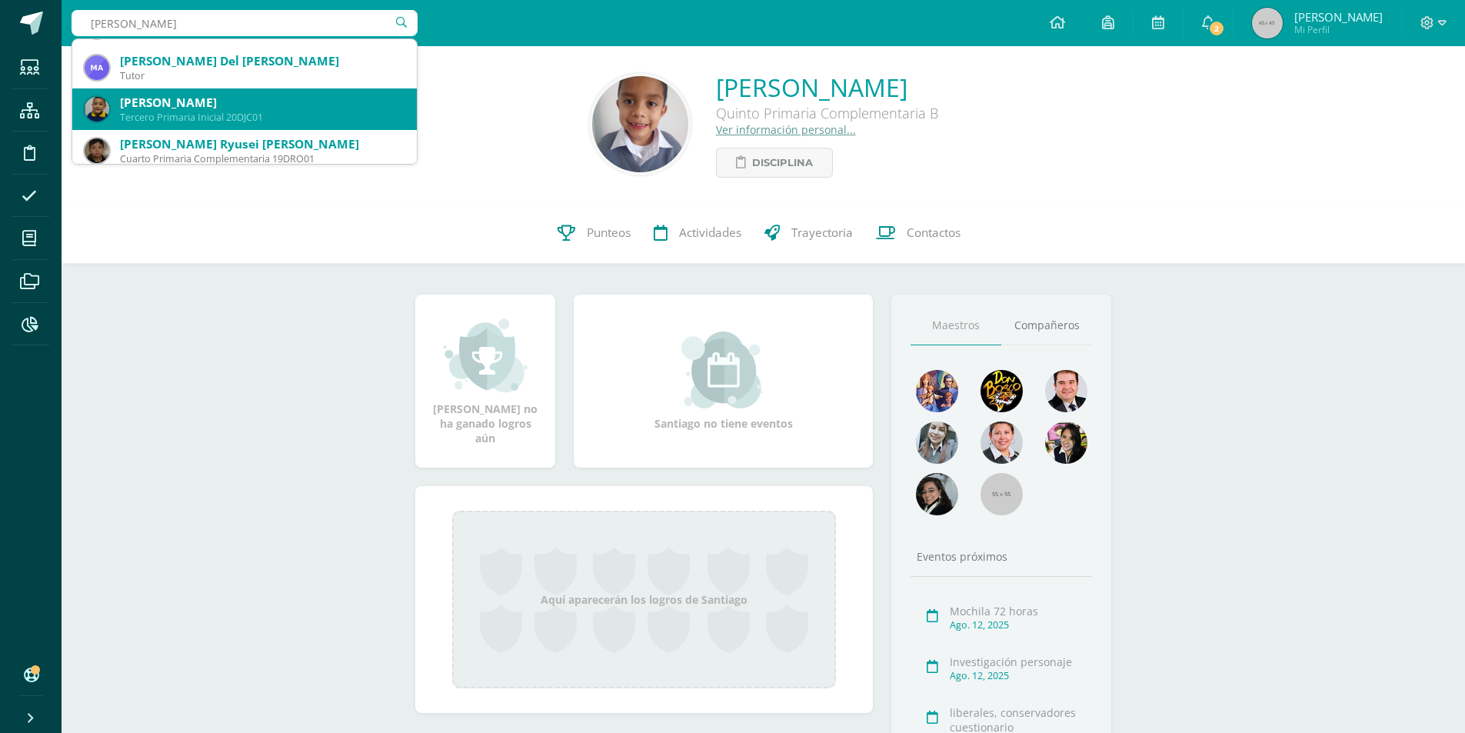
click at [242, 109] on div "[PERSON_NAME]" at bounding box center [262, 103] width 285 height 16
